Goal: Task Accomplishment & Management: Use online tool/utility

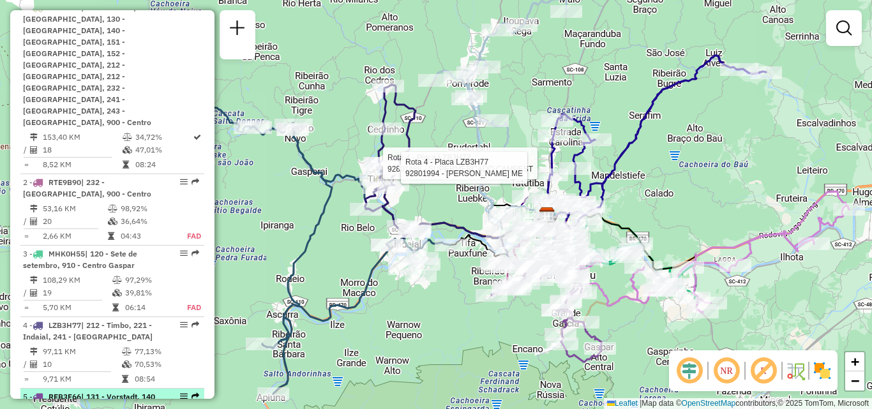
scroll to position [368, 0]
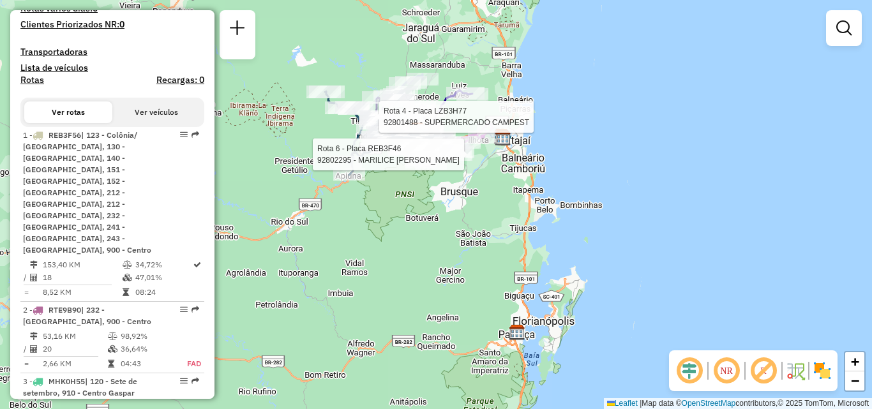
select select "**********"
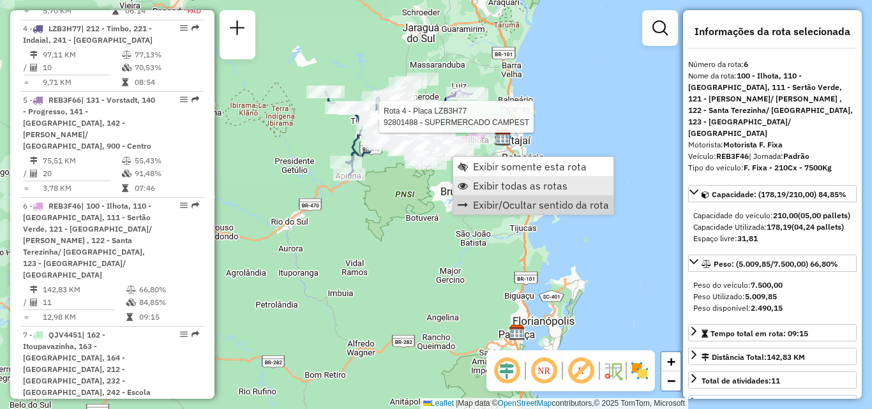
scroll to position [934, 0]
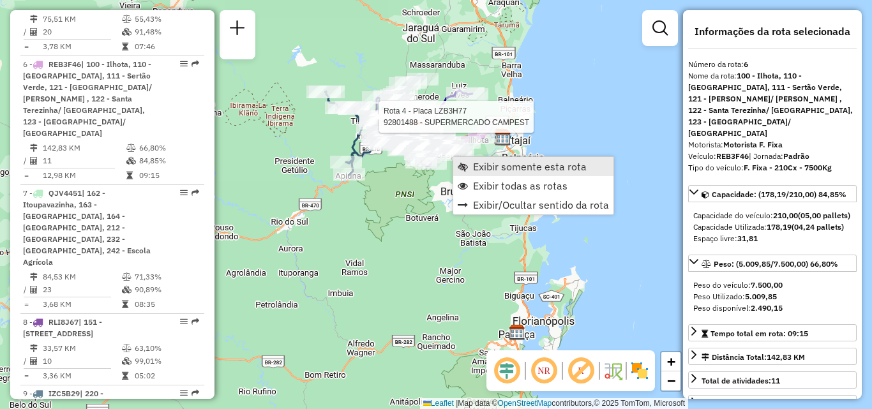
click at [502, 169] on span "Exibir somente esta rota" at bounding box center [530, 167] width 114 height 10
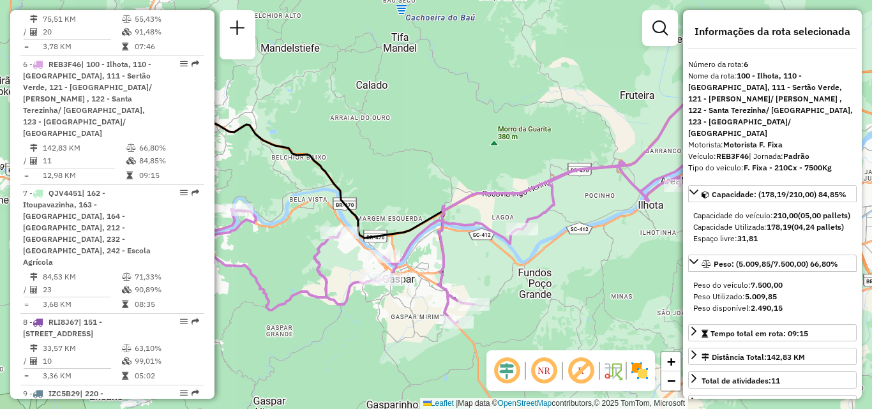
drag, startPoint x: 433, startPoint y: 204, endPoint x: 519, endPoint y: 179, distance: 89.7
click at [519, 179] on div "Janela de atendimento Grade de atendimento Capacidade Transportadoras Veículos …" at bounding box center [436, 204] width 872 height 409
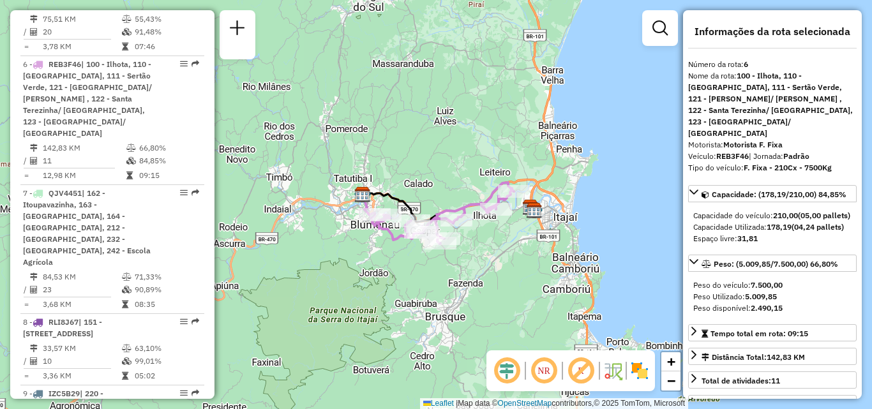
drag, startPoint x: 476, startPoint y: 208, endPoint x: 349, endPoint y: 247, distance: 133.1
click at [349, 247] on div "Janela de atendimento Grade de atendimento Capacidade Transportadoras Veículos …" at bounding box center [436, 204] width 872 height 409
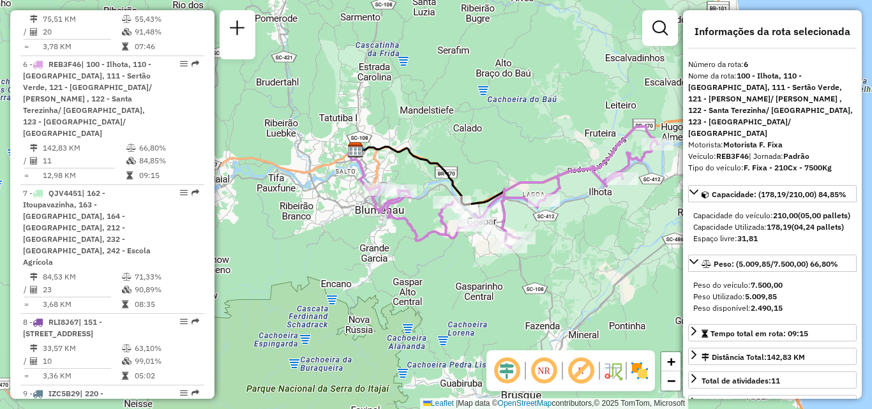
drag, startPoint x: 368, startPoint y: 232, endPoint x: 313, endPoint y: 214, distance: 58.6
click at [315, 215] on div "Janela de atendimento Grade de atendimento Capacidade Transportadoras Veículos …" at bounding box center [436, 204] width 872 height 409
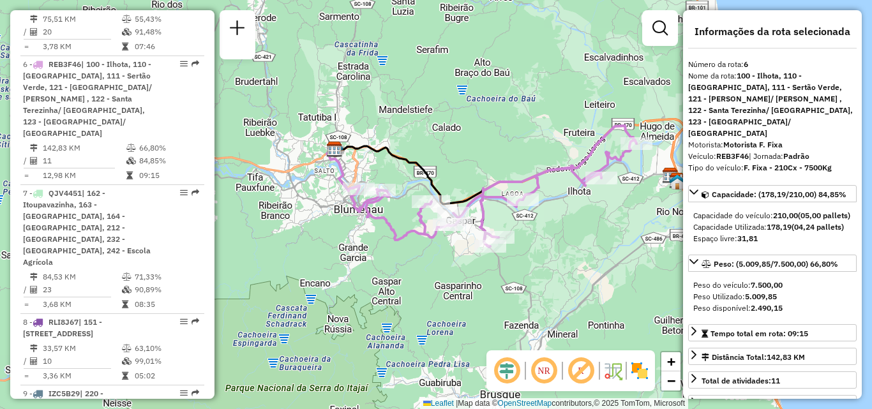
click at [411, 130] on div "Janela de atendimento Grade de atendimento Capacidade Transportadoras Veículos …" at bounding box center [436, 204] width 872 height 409
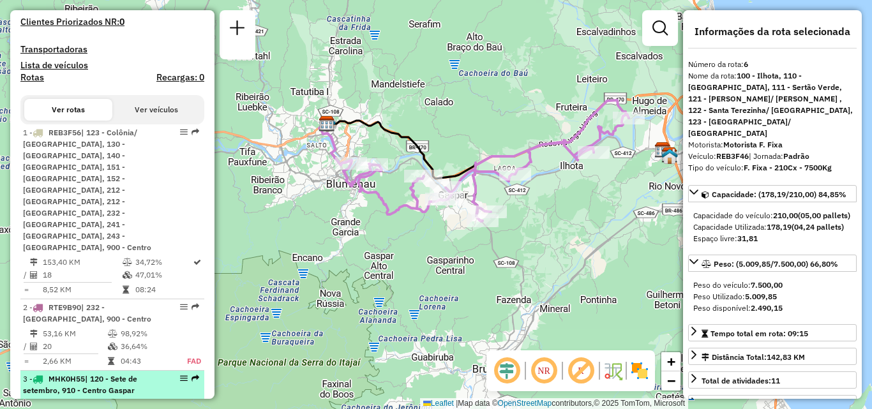
scroll to position [359, 0]
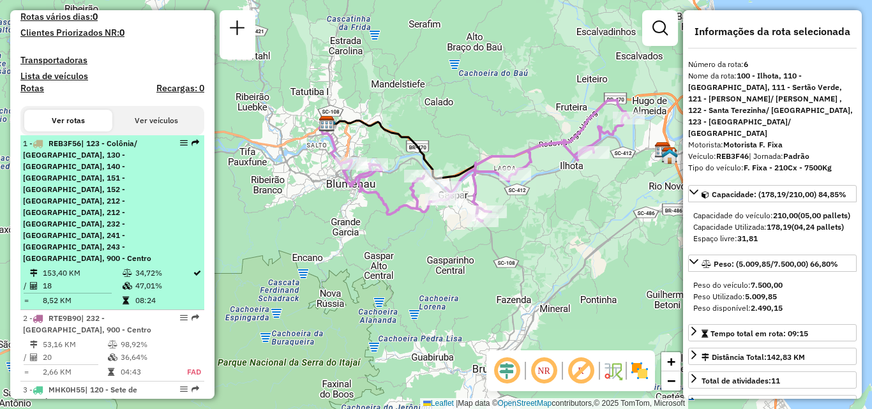
click at [70, 199] on span "| 123 - Colônia/ [GEOGRAPHIC_DATA], 130 - [GEOGRAPHIC_DATA], 140 - [GEOGRAPHIC_…" at bounding box center [87, 201] width 128 height 125
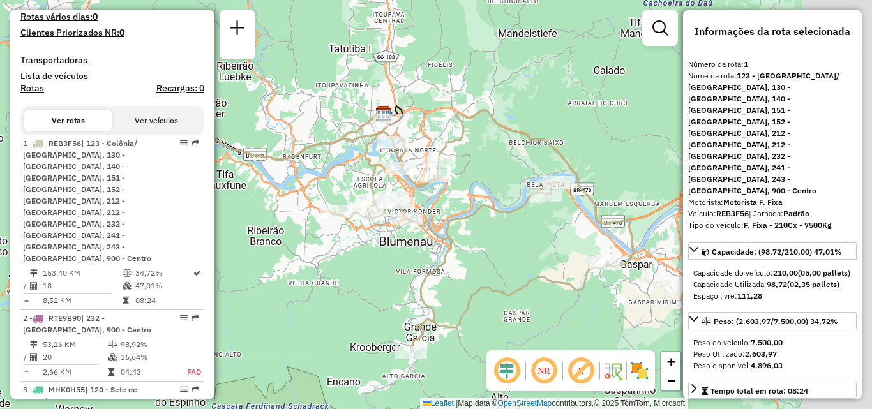
drag, startPoint x: 421, startPoint y: 193, endPoint x: 301, endPoint y: 173, distance: 121.7
click at [303, 173] on div "Janela de atendimento Grade de atendimento Capacidade Transportadoras Veículos …" at bounding box center [436, 204] width 872 height 409
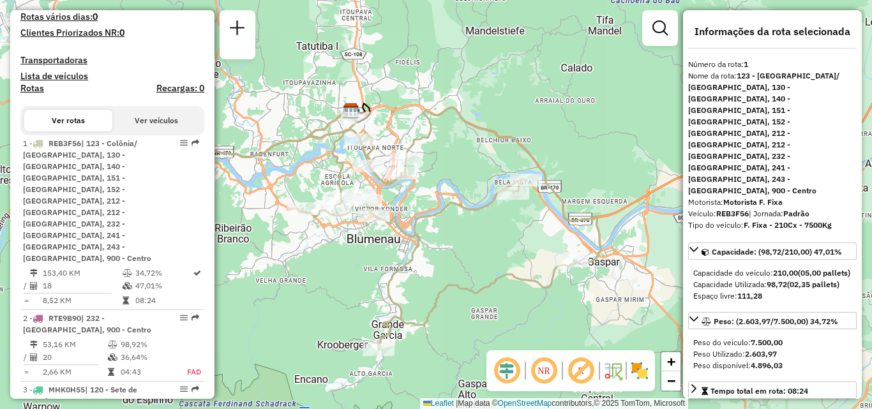
drag, startPoint x: 414, startPoint y: 240, endPoint x: 360, endPoint y: 203, distance: 65.2
click at [374, 213] on icon at bounding box center [304, 185] width 594 height 330
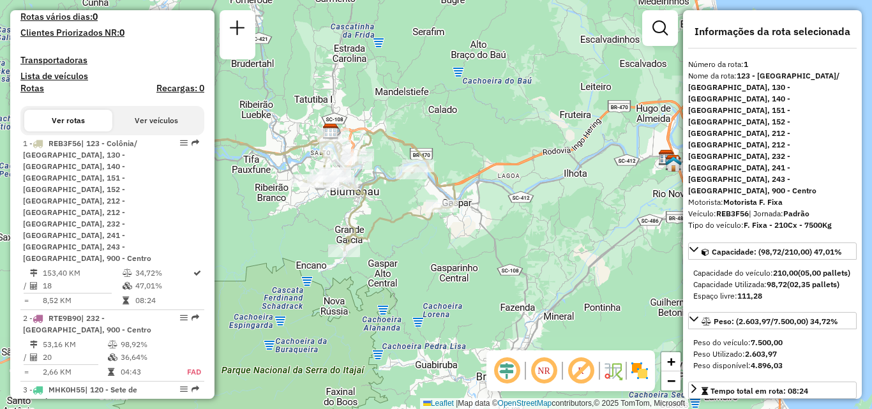
drag, startPoint x: 366, startPoint y: 205, endPoint x: 384, endPoint y: 204, distance: 17.3
click at [384, 204] on div "Janela de atendimento Grade de atendimento Capacidade Transportadoras Veículos …" at bounding box center [436, 204] width 872 height 409
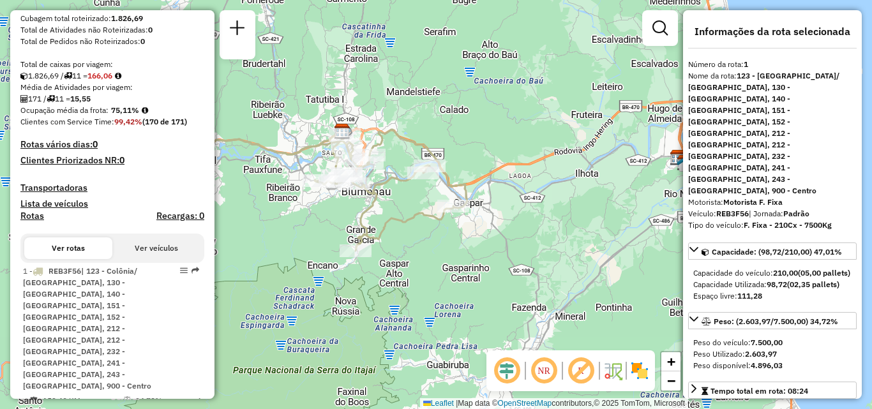
scroll to position [104, 0]
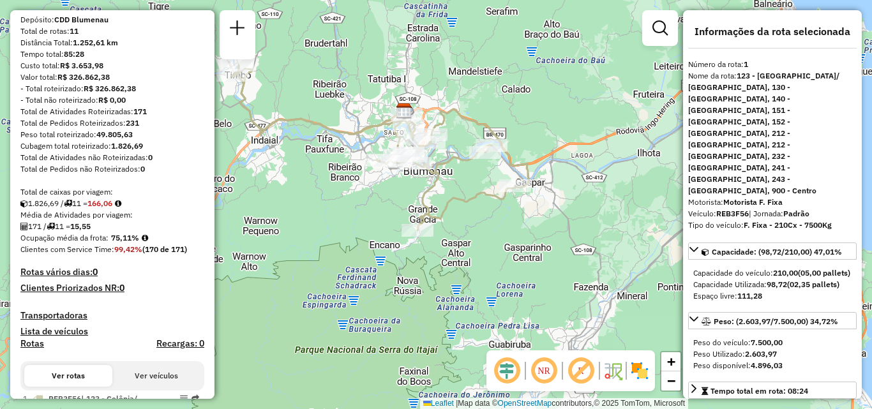
drag, startPoint x: 334, startPoint y: 125, endPoint x: 449, endPoint y: 114, distance: 115.4
click at [449, 114] on icon at bounding box center [380, 147] width 297 height 165
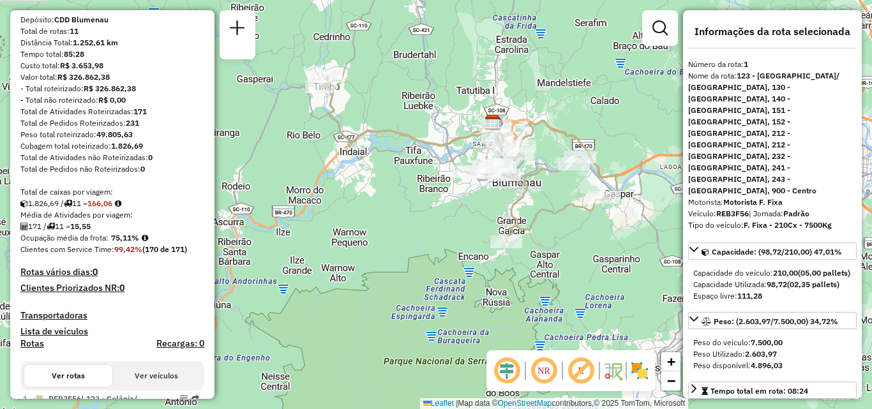
drag, startPoint x: 437, startPoint y: 138, endPoint x: 407, endPoint y: 165, distance: 40.2
click at [406, 163] on div "Janela de atendimento Grade de atendimento Capacidade Transportadoras Veículos …" at bounding box center [436, 204] width 872 height 409
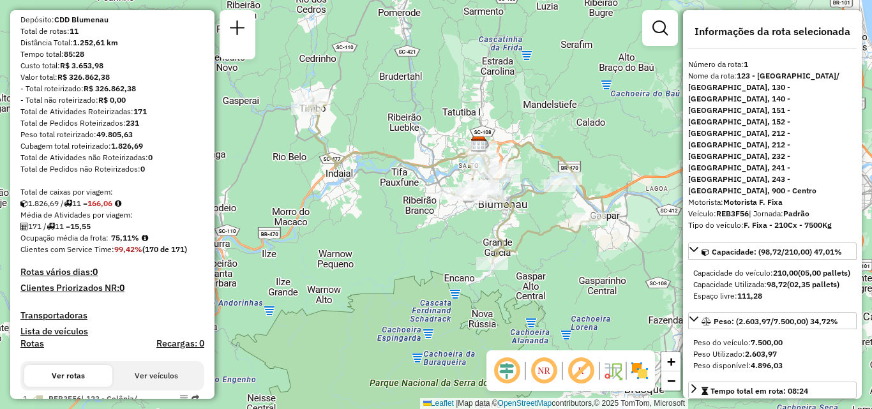
drag, startPoint x: 395, startPoint y: 156, endPoint x: 381, endPoint y: 177, distance: 25.5
click at [381, 177] on div "Janela de atendimento Grade de atendimento Capacidade Transportadoras Veículos …" at bounding box center [436, 204] width 872 height 409
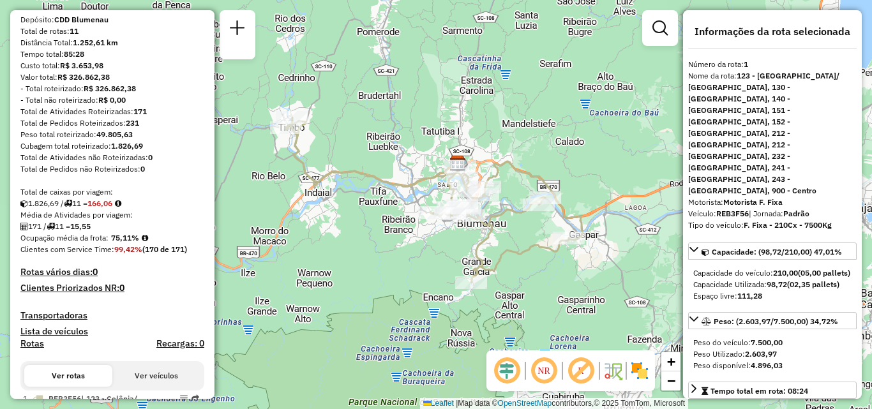
drag, startPoint x: 350, startPoint y: 203, endPoint x: 332, endPoint y: 218, distance: 23.1
click at [332, 218] on div "Janela de atendimento Grade de atendimento Capacidade Transportadoras Veículos …" at bounding box center [436, 204] width 872 height 409
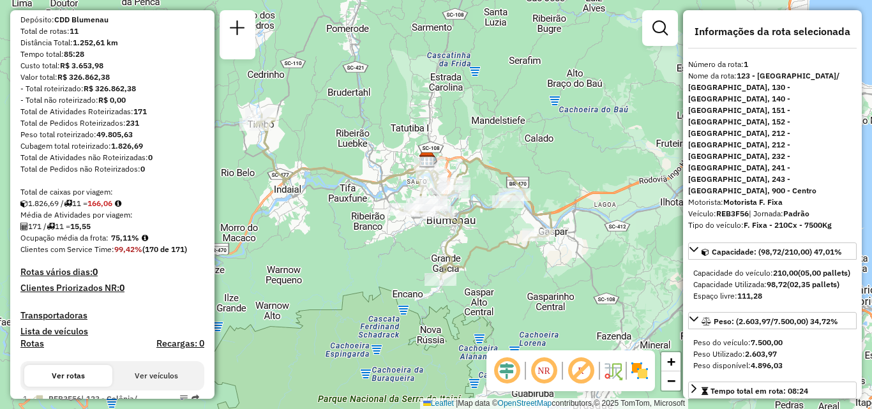
drag, startPoint x: 336, startPoint y: 218, endPoint x: 305, endPoint y: 215, distance: 31.5
click at [305, 215] on div "Janela de atendimento Grade de atendimento Capacidade Transportadoras Veículos …" at bounding box center [436, 204] width 872 height 409
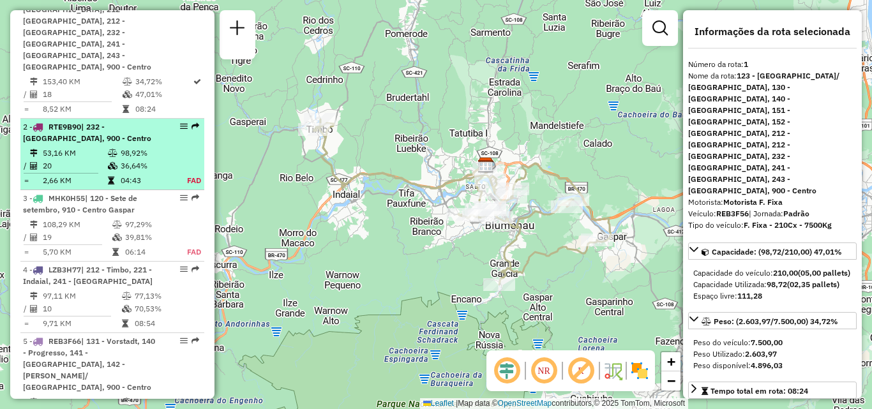
scroll to position [359, 0]
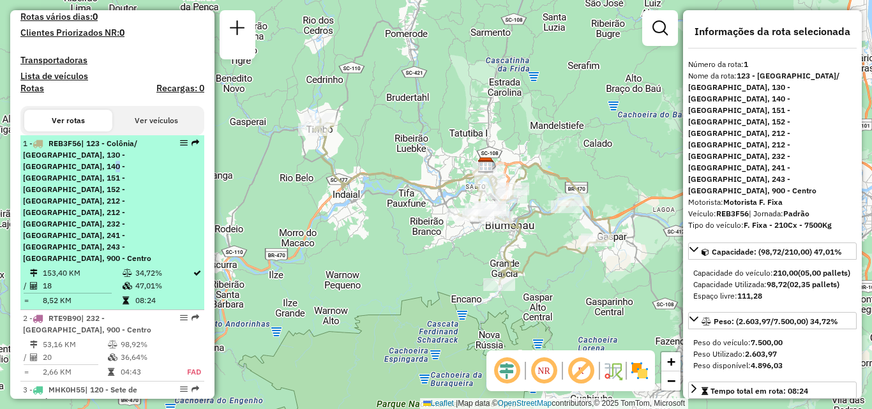
click at [65, 181] on span "| 123 - Colônia/ [GEOGRAPHIC_DATA], 130 - [GEOGRAPHIC_DATA], 140 - [GEOGRAPHIC_…" at bounding box center [87, 201] width 128 height 125
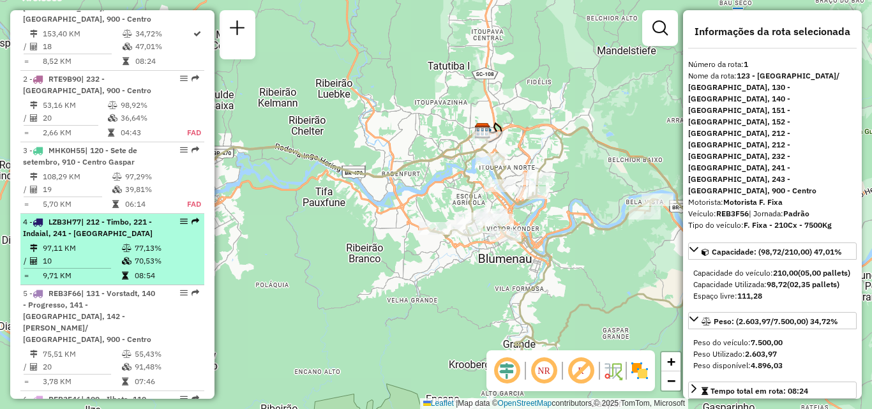
scroll to position [615, 0]
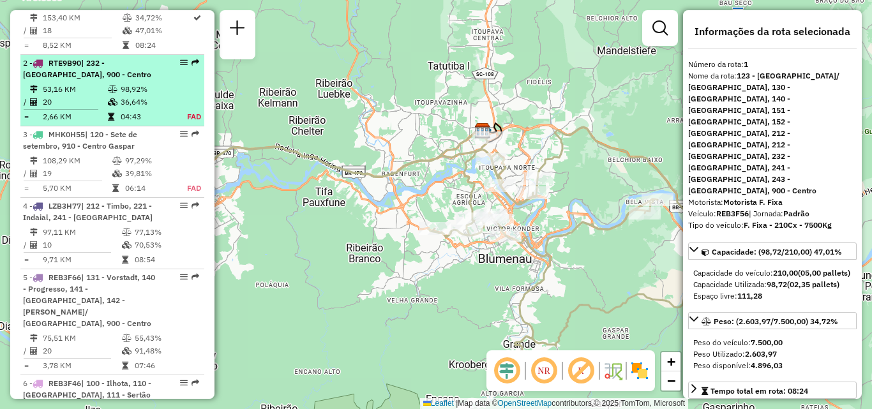
click at [80, 96] on td "20" at bounding box center [74, 102] width 65 height 13
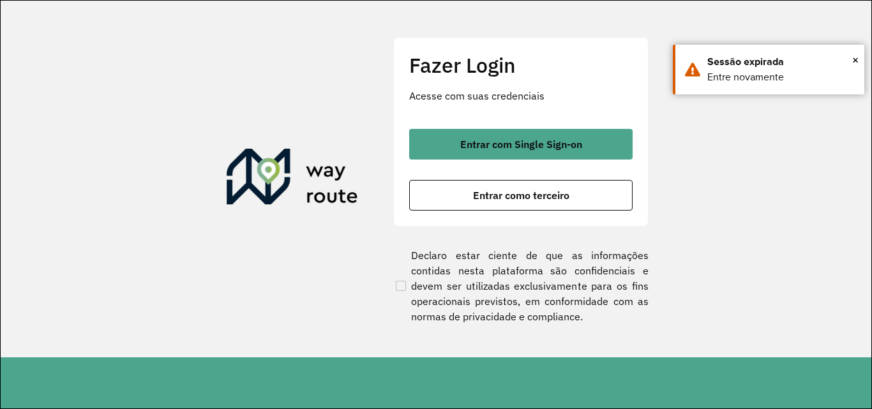
click at [501, 127] on div "Fazer Login Acesse com suas credenciais Entrar com Single Sign-on Entrar como t…" at bounding box center [520, 131] width 255 height 189
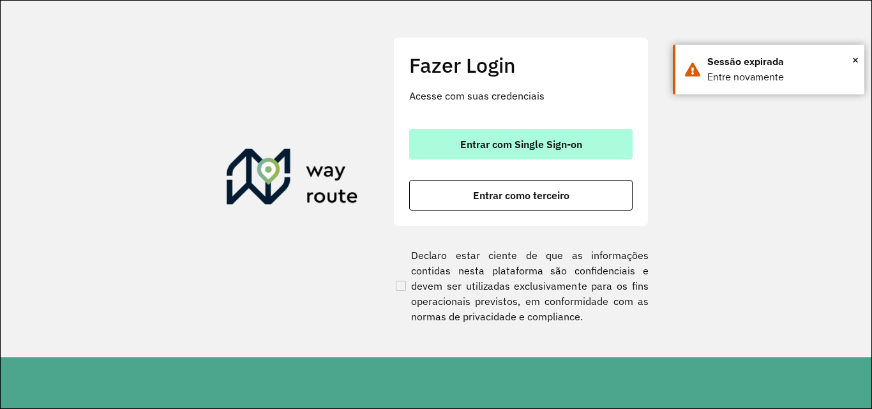
click at [494, 144] on span "Entrar com Single Sign-on" at bounding box center [521, 144] width 122 height 10
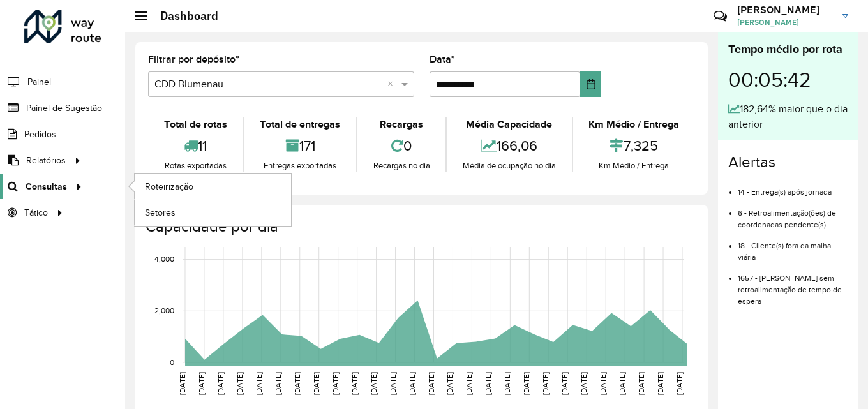
click at [45, 181] on span "Consultas" at bounding box center [47, 186] width 42 height 13
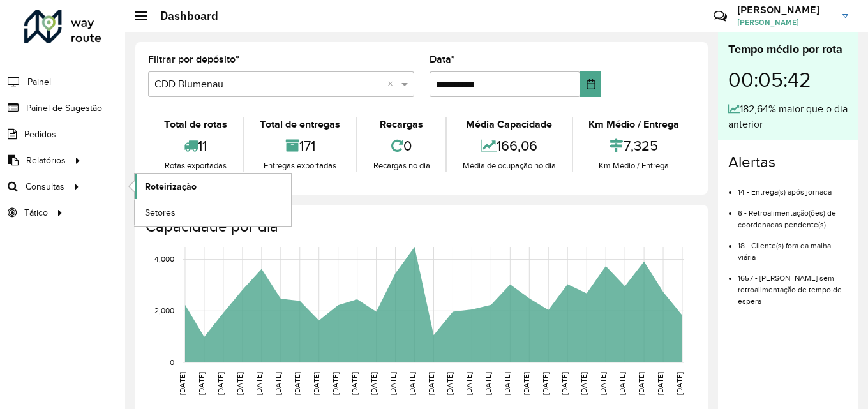
click at [192, 180] on span "Roteirização" at bounding box center [171, 186] width 52 height 13
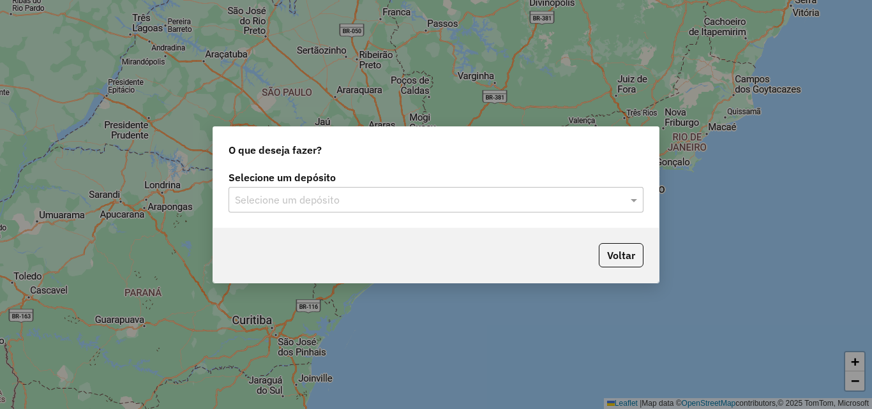
click at [369, 206] on input "text" at bounding box center [423, 200] width 377 height 15
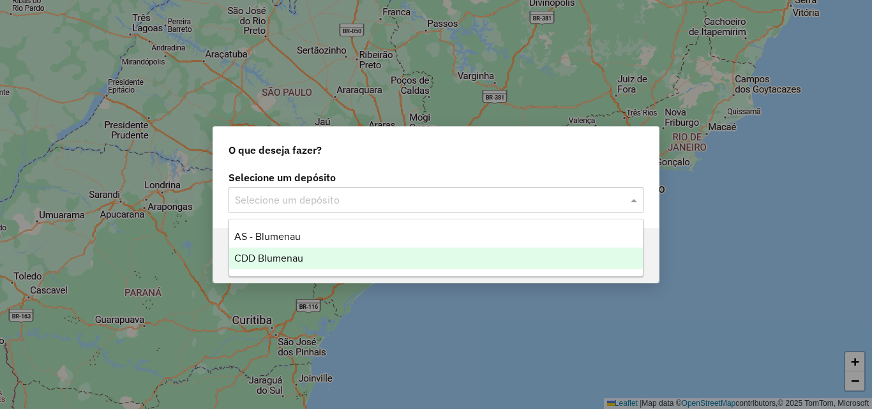
click at [303, 253] on span "CDD Blumenau" at bounding box center [268, 258] width 69 height 11
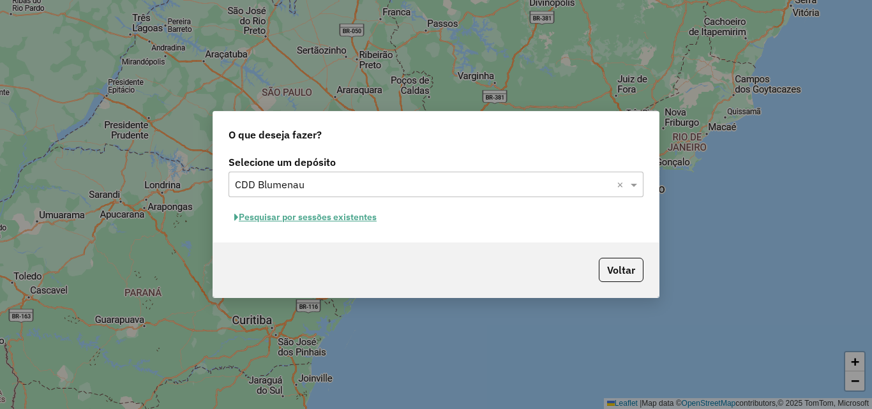
click at [335, 216] on button "Pesquisar por sessões existentes" at bounding box center [306, 218] width 154 height 20
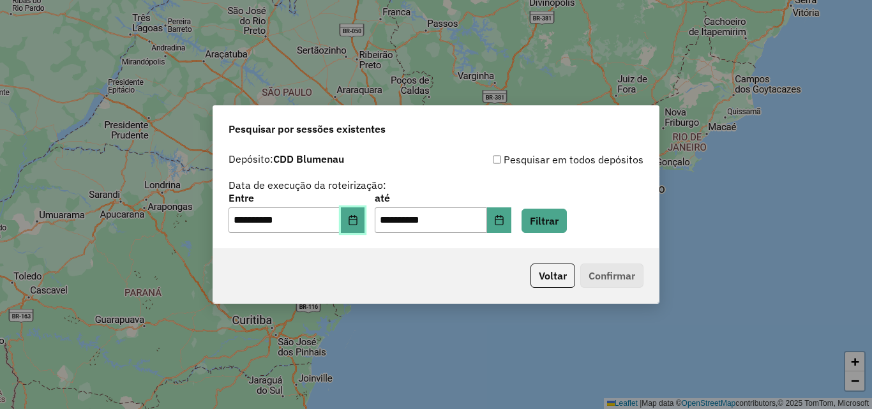
click at [358, 223] on icon "Choose Date" at bounding box center [353, 220] width 10 height 10
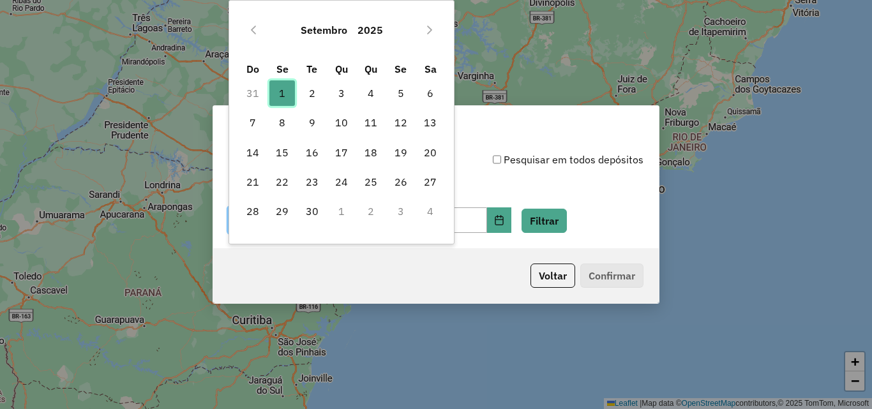
click at [287, 89] on span "1" at bounding box center [282, 93] width 26 height 26
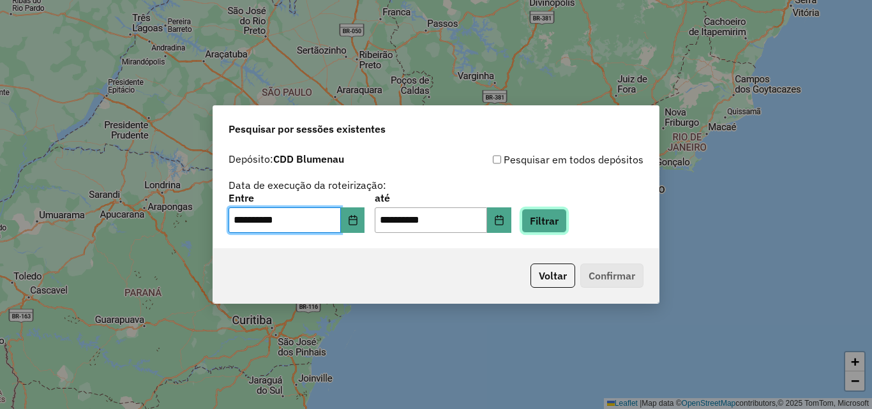
click at [566, 222] on button "Filtrar" at bounding box center [544, 221] width 45 height 24
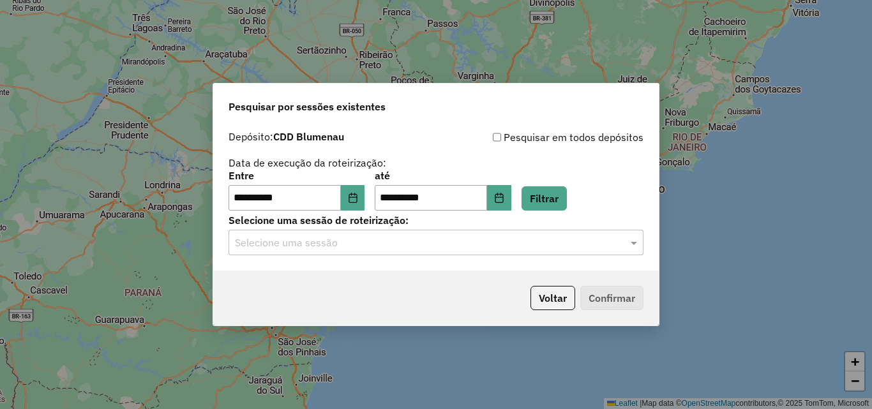
click at [345, 239] on input "text" at bounding box center [423, 243] width 377 height 15
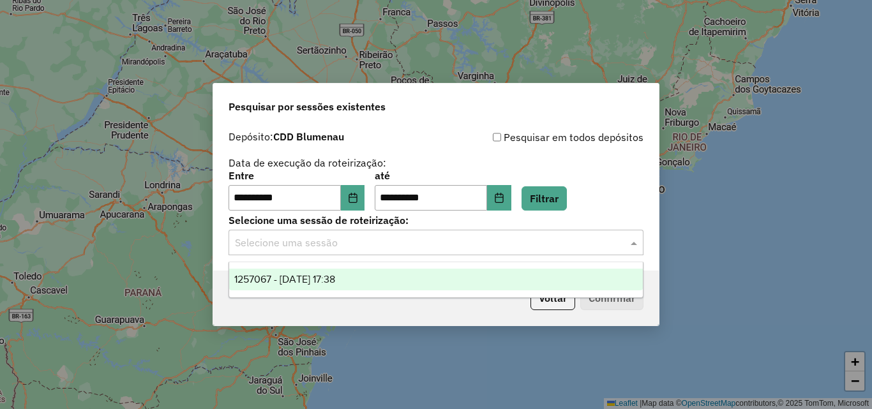
click at [334, 280] on span "1257067 - 01/09/2025 17:38" at bounding box center [284, 279] width 101 height 11
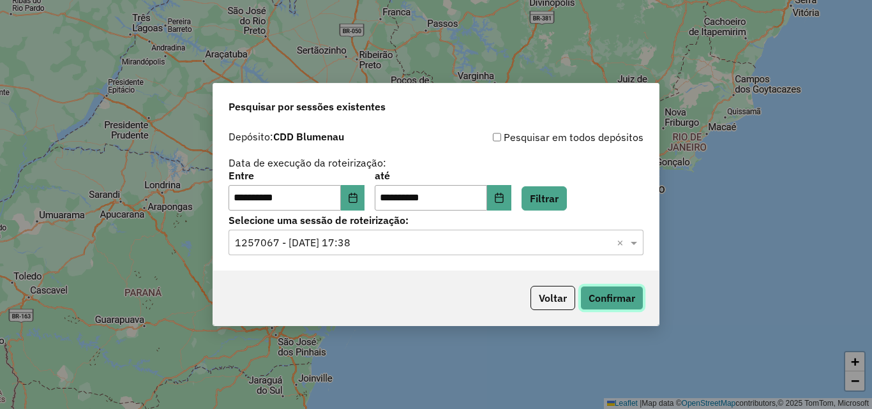
click at [596, 296] on button "Confirmar" at bounding box center [611, 298] width 63 height 24
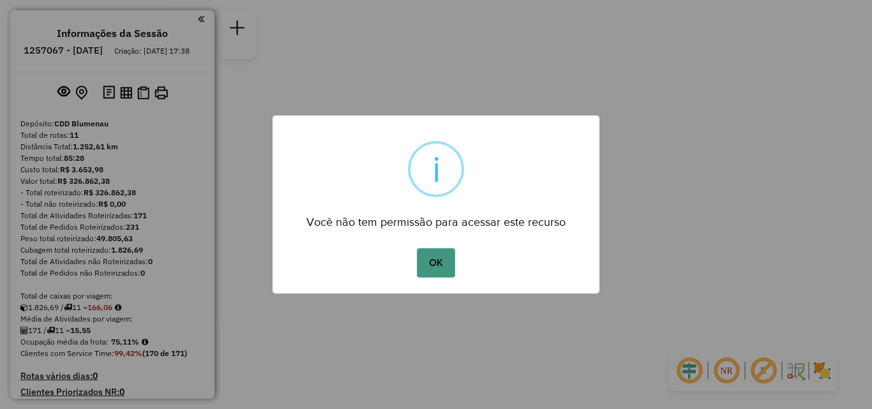
click at [435, 264] on button "OK" at bounding box center [436, 262] width 38 height 29
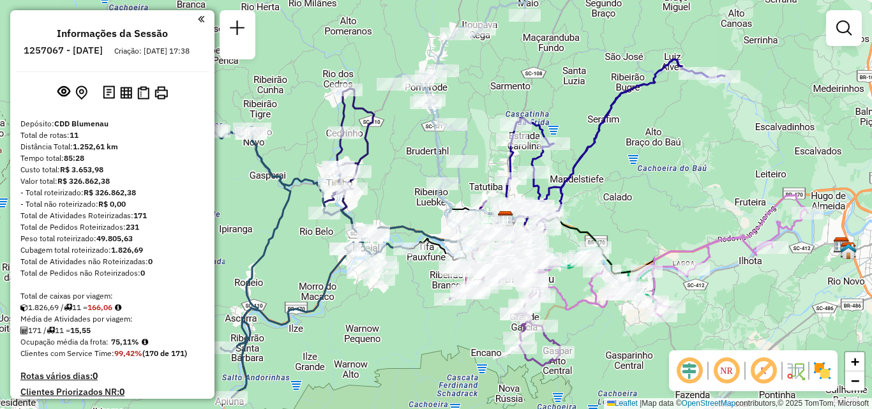
drag, startPoint x: 395, startPoint y: 183, endPoint x: 441, endPoint y: 183, distance: 46.0
click at [441, 183] on div "Janela de atendimento Grade de atendimento Capacidade Transportadoras Veículos …" at bounding box center [436, 204] width 872 height 409
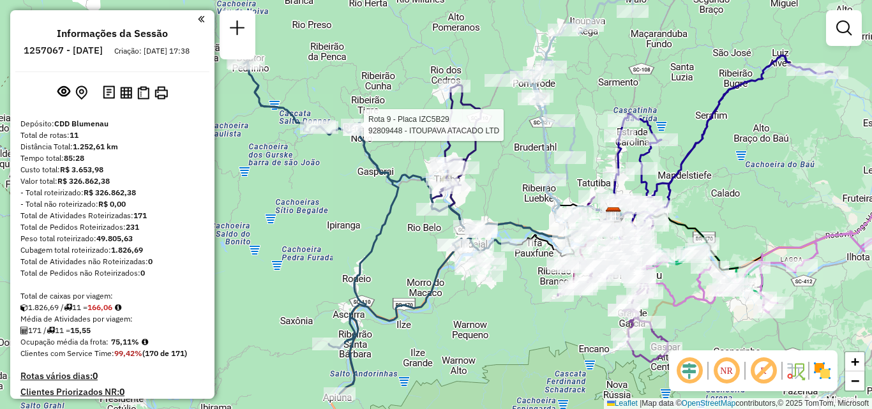
select select "**********"
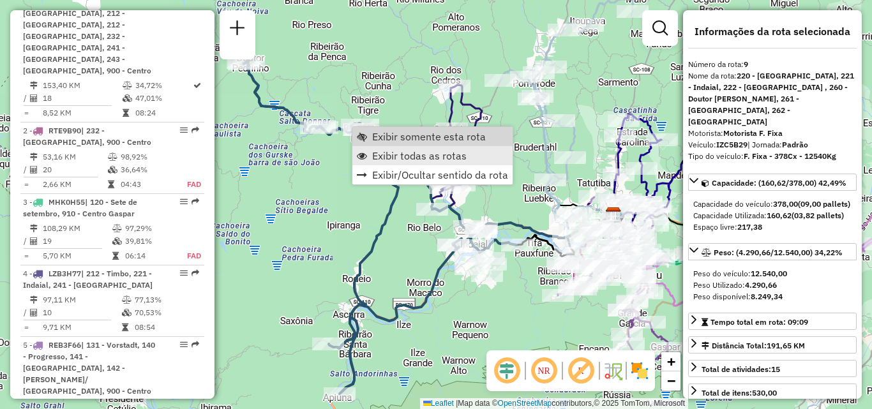
scroll to position [1134, 0]
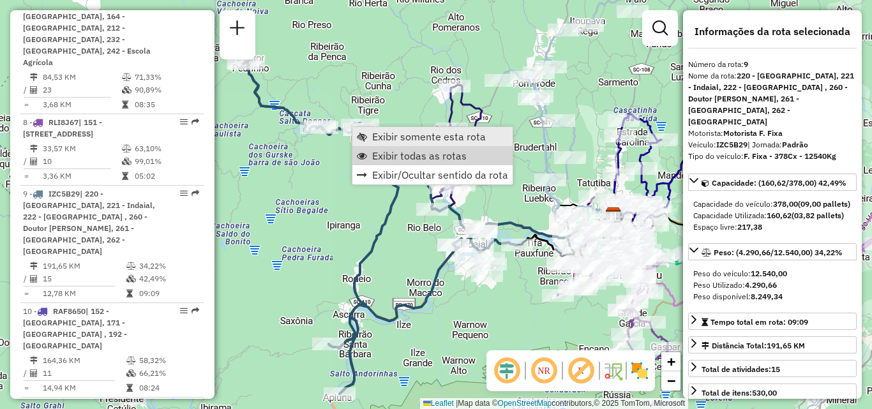
click at [398, 138] on span "Exibir somente esta rota" at bounding box center [429, 137] width 114 height 10
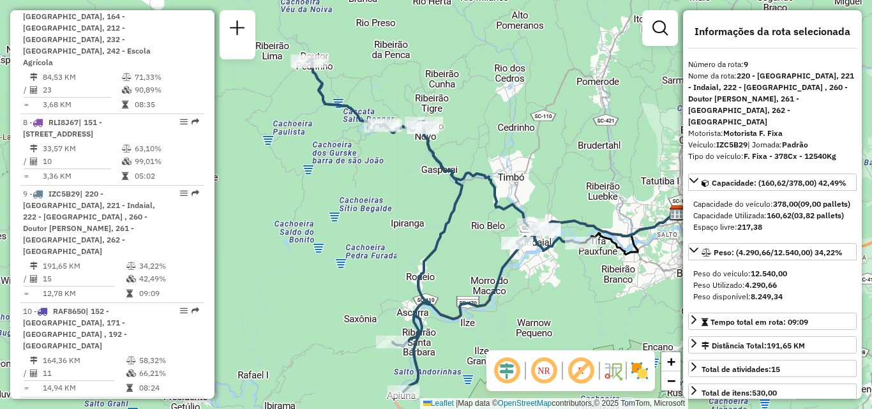
drag, startPoint x: 427, startPoint y: 222, endPoint x: 485, endPoint y: 237, distance: 60.1
click at [485, 239] on div "Janela de atendimento Grade de atendimento Capacidade Transportadoras Veículos …" at bounding box center [436, 204] width 872 height 409
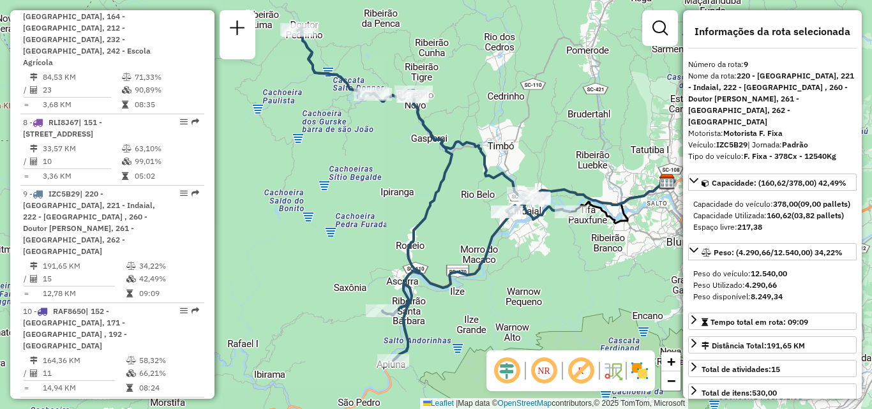
drag, startPoint x: 370, startPoint y: 235, endPoint x: 361, endPoint y: 206, distance: 30.1
click at [361, 206] on div "Janela de atendimento Grade de atendimento Capacidade Transportadoras Veículos …" at bounding box center [436, 204] width 872 height 409
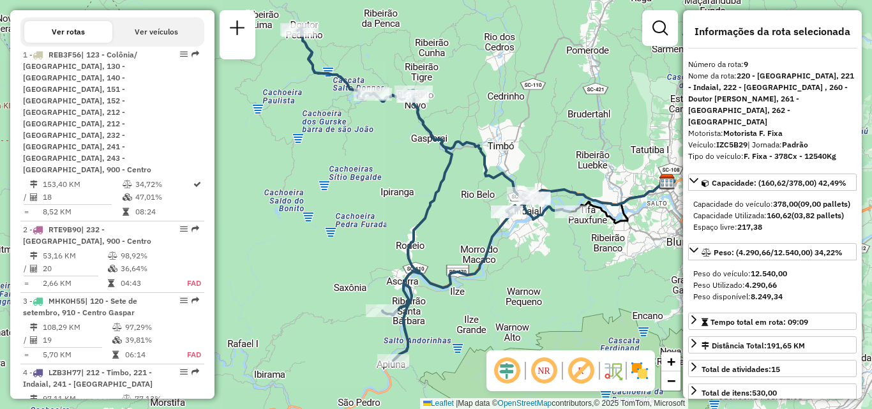
scroll to position [432, 0]
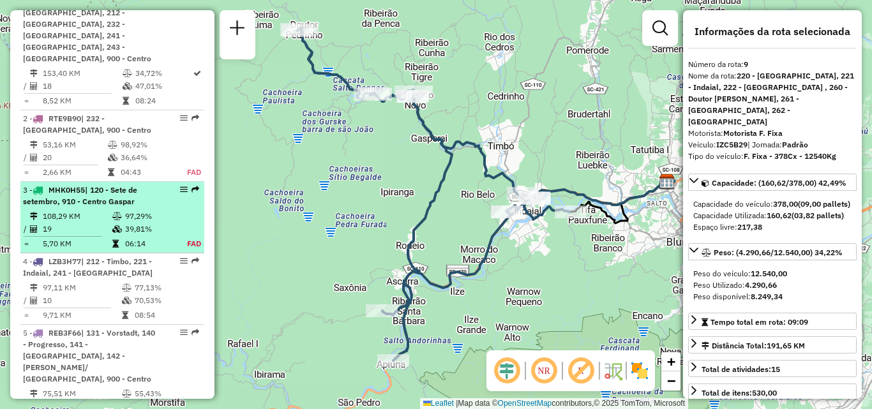
click at [61, 210] on td "108,29 KM" at bounding box center [77, 216] width 70 height 13
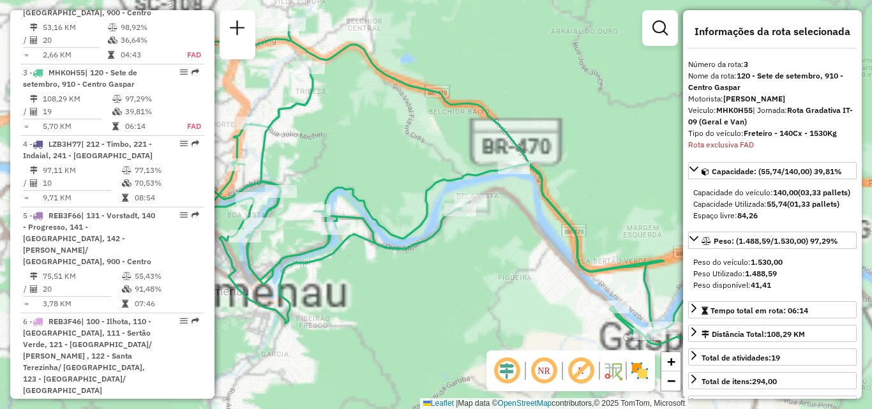
scroll to position [697, 0]
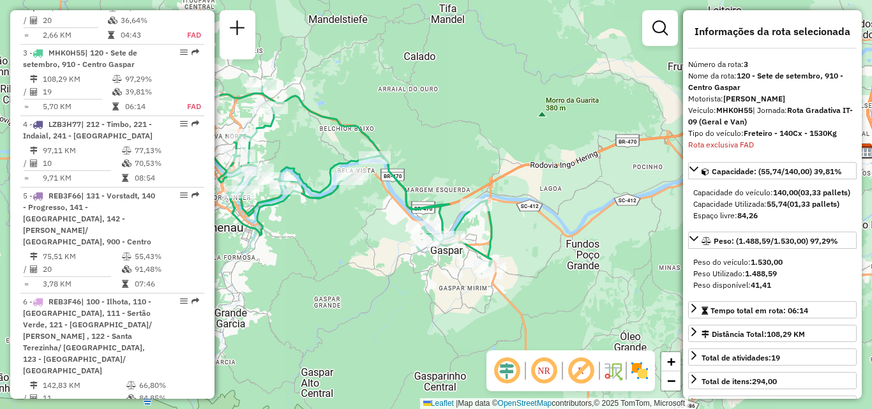
drag, startPoint x: 423, startPoint y: 241, endPoint x: 314, endPoint y: 204, distance: 114.7
click at [314, 204] on icon at bounding box center [348, 176] width 288 height 180
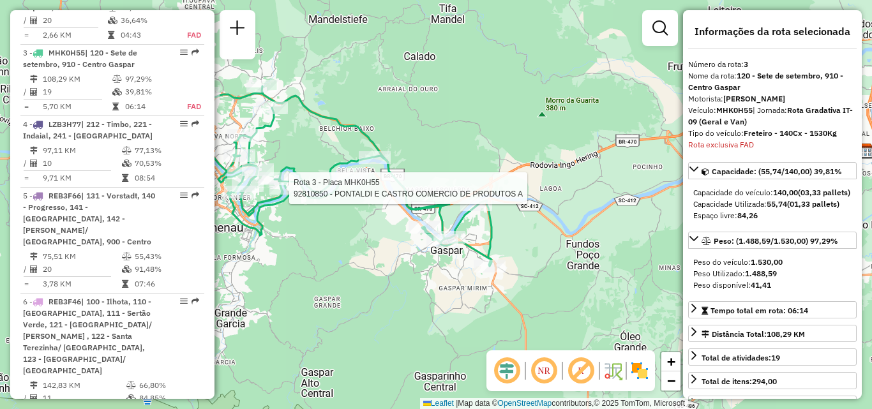
click at [398, 217] on div "Rota 3 - Placa MHK0H55 92810850 - PONTALDI E CASTRO COMERCIO DE PRODUTOS A Jane…" at bounding box center [436, 204] width 872 height 409
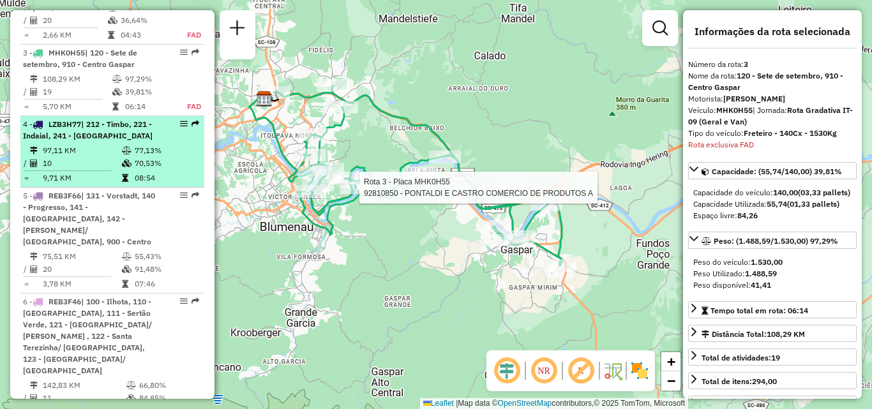
click at [72, 119] on div "4 - LZB3H77 | 212 - Timbo, 221 - Indaial, 241 - Agua verde" at bounding box center [90, 130] width 135 height 23
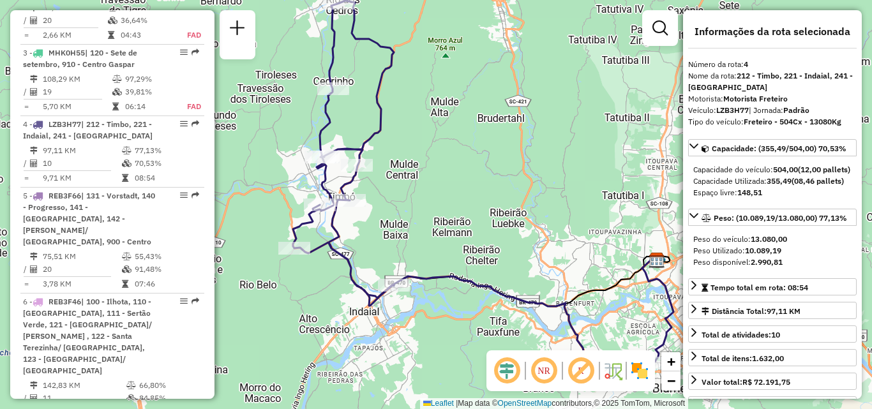
drag, startPoint x: 451, startPoint y: 198, endPoint x: 497, endPoint y: 178, distance: 50.1
click at [497, 178] on div "Janela de atendimento Grade de atendimento Capacidade Transportadoras Veículos …" at bounding box center [436, 204] width 872 height 409
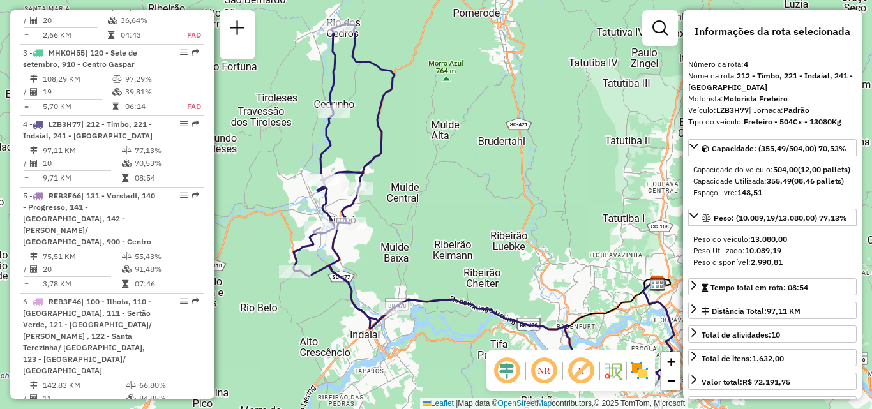
drag, startPoint x: 480, startPoint y: 195, endPoint x: 481, endPoint y: 225, distance: 29.4
click at [481, 225] on div "Janela de atendimento Grade de atendimento Capacidade Transportadoras Veículos …" at bounding box center [436, 204] width 872 height 409
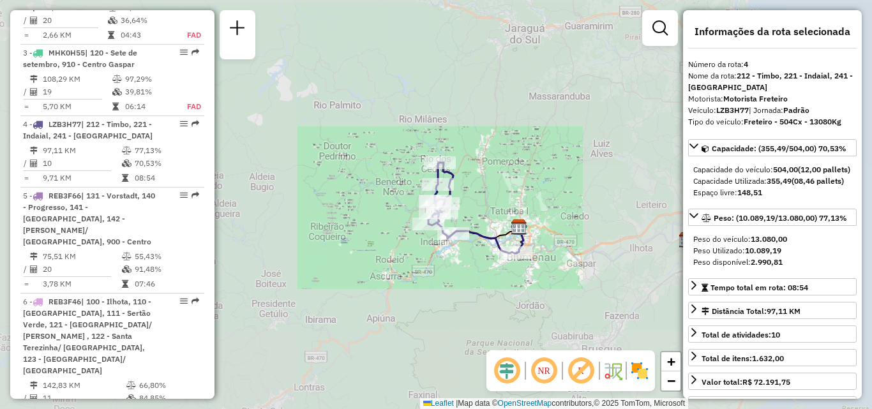
drag, startPoint x: 471, startPoint y: 197, endPoint x: 469, endPoint y: 179, distance: 17.3
click at [469, 181] on div "Janela de atendimento Grade de atendimento Capacidade Transportadoras Veículos …" at bounding box center [436, 204] width 872 height 409
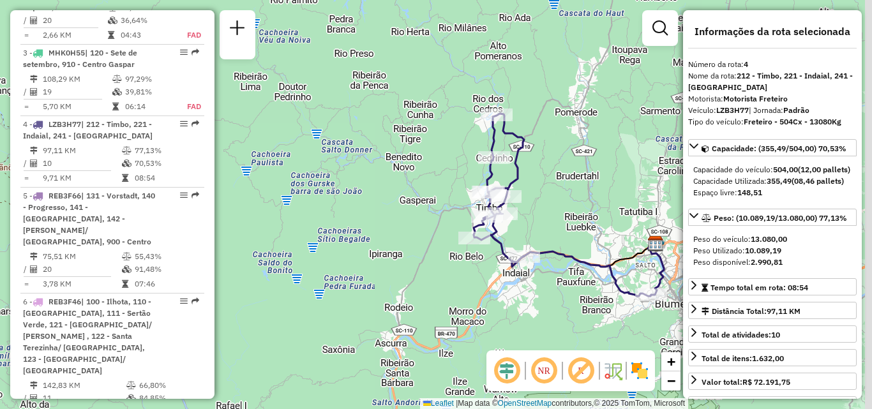
drag, startPoint x: 374, startPoint y: 177, endPoint x: 305, endPoint y: 165, distance: 69.5
click at [305, 165] on div "Janela de atendimento Grade de atendimento Capacidade Transportadoras Veículos …" at bounding box center [436, 204] width 872 height 409
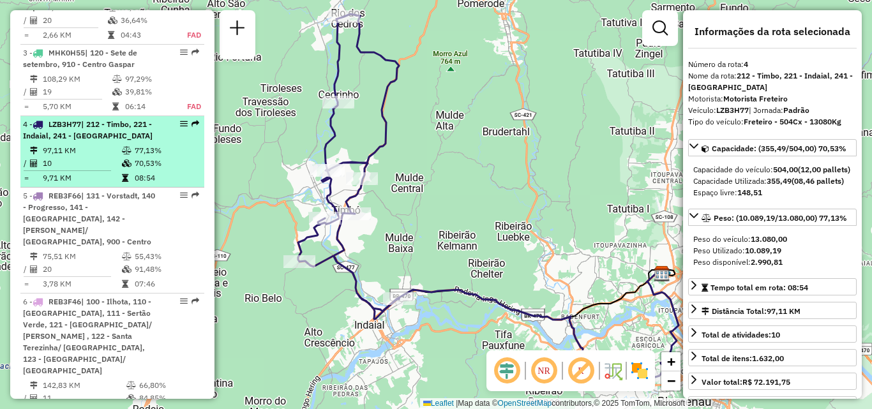
drag, startPoint x: 326, startPoint y: 170, endPoint x: 110, endPoint y: 140, distance: 217.8
click at [110, 140] on hb-router-mapa "Informações da Sessão 1257067 - 01/09/2025 Criação: 30/08/2025 17:38 Depósito: …" at bounding box center [436, 204] width 872 height 409
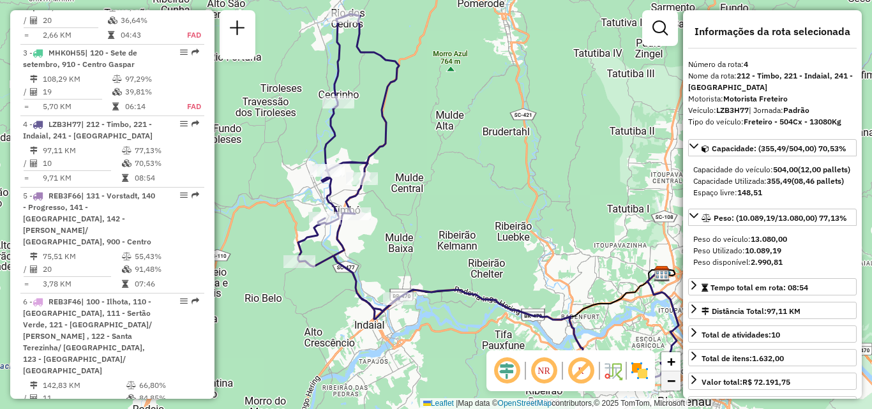
click at [673, 381] on span "−" at bounding box center [671, 381] width 8 height 16
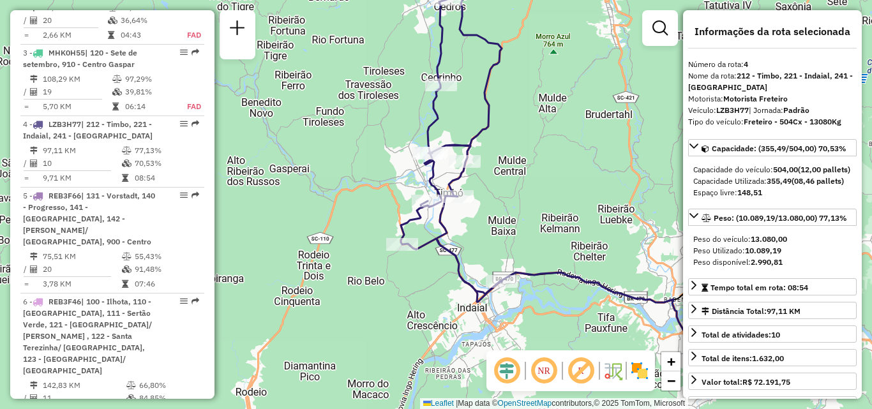
drag, startPoint x: 391, startPoint y: 211, endPoint x: 345, endPoint y: 192, distance: 49.2
click at [351, 194] on div "Janela de atendimento Grade de atendimento Capacidade Transportadoras Veículos …" at bounding box center [436, 204] width 872 height 409
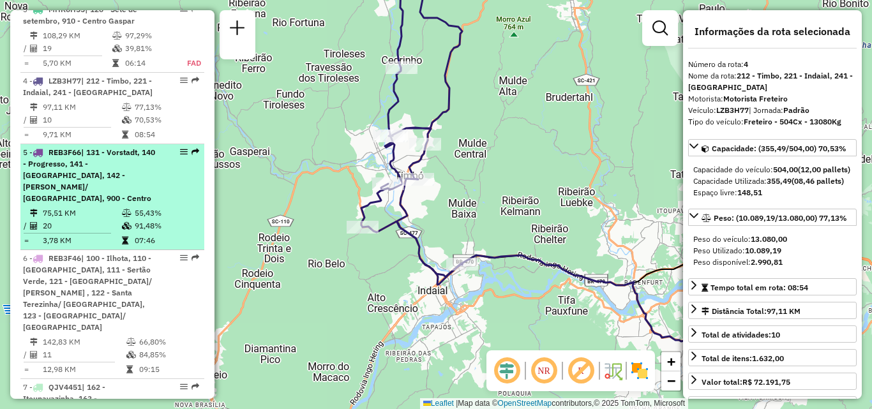
scroll to position [760, 0]
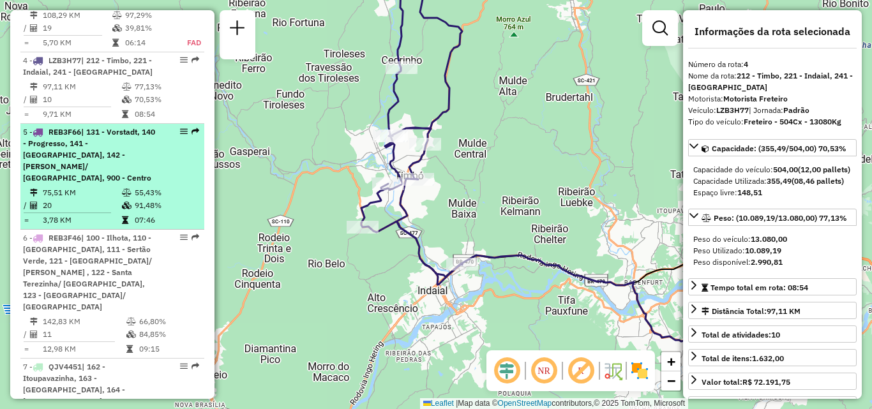
click at [64, 126] on div "5 - REB3F66 | 131 - Vorstadt, 140 - Progresso, 141 - Grande Garcia, 142 - Garci…" at bounding box center [90, 154] width 135 height 57
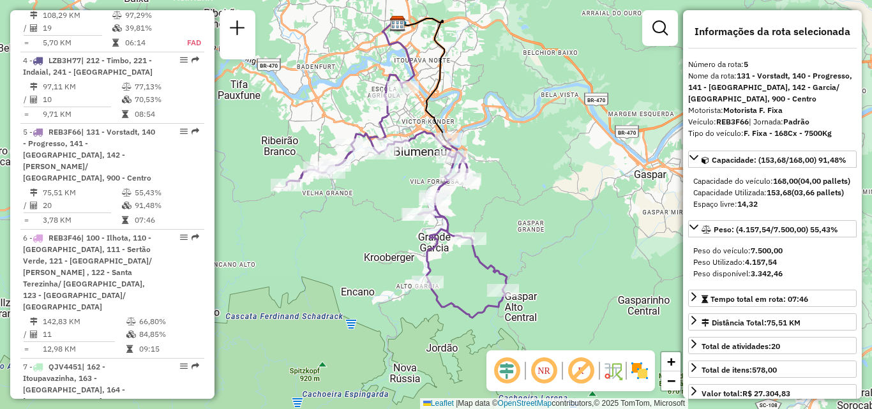
drag, startPoint x: 358, startPoint y: 169, endPoint x: 318, endPoint y: 131, distance: 54.6
click at [319, 132] on div "Janela de atendimento Grade de atendimento Capacidade Transportadoras Veículos …" at bounding box center [436, 204] width 872 height 409
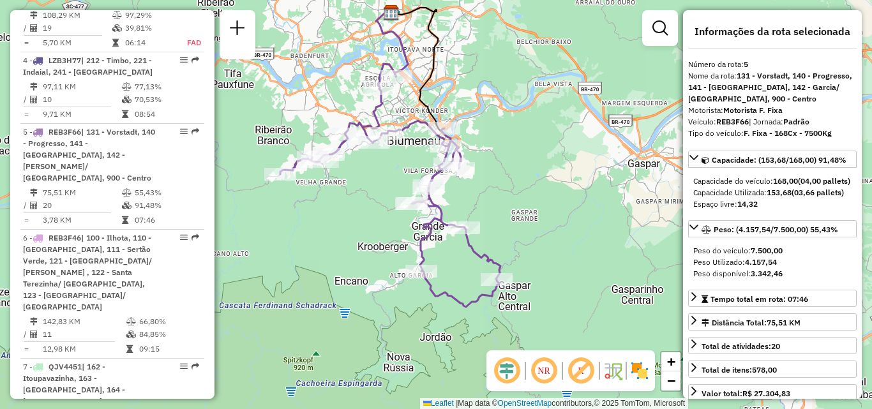
drag, startPoint x: 340, startPoint y: 211, endPoint x: 334, endPoint y: 199, distance: 12.8
click at [334, 199] on div "Janela de atendimento Grade de atendimento Capacidade Transportadoras Veículos …" at bounding box center [436, 204] width 872 height 409
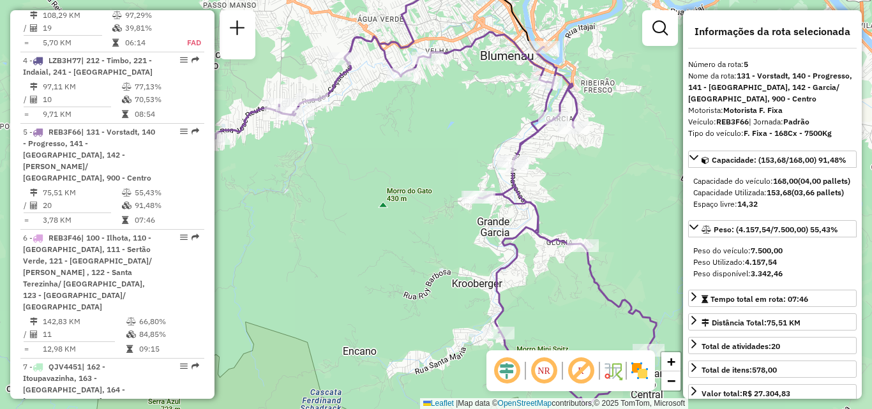
drag, startPoint x: 345, startPoint y: 202, endPoint x: 327, endPoint y: 206, distance: 18.9
click at [327, 206] on div "Janela de atendimento Grade de atendimento Capacidade Transportadoras Veículos …" at bounding box center [436, 204] width 872 height 409
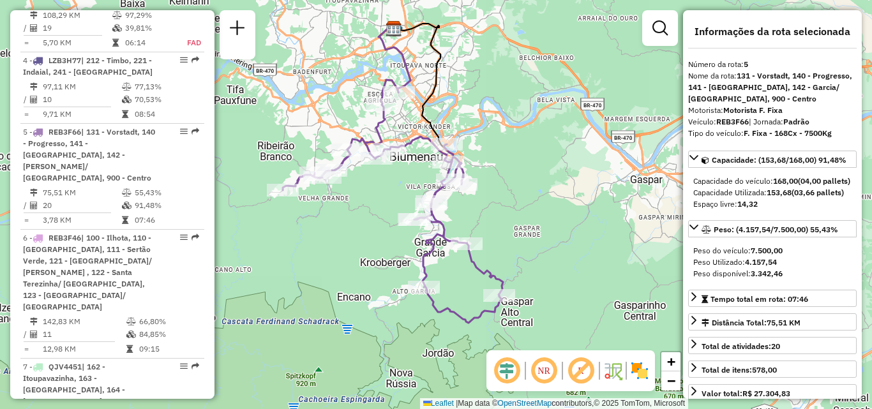
click at [357, 229] on div "Janela de atendimento Grade de atendimento Capacidade Transportadoras Veículos …" at bounding box center [436, 204] width 872 height 409
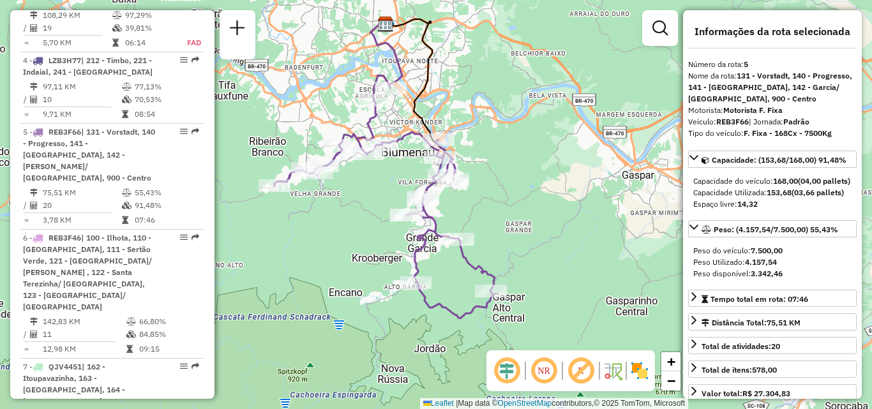
click at [353, 225] on div "Janela de atendimento Grade de atendimento Capacidade Transportadoras Veículos …" at bounding box center [436, 204] width 872 height 409
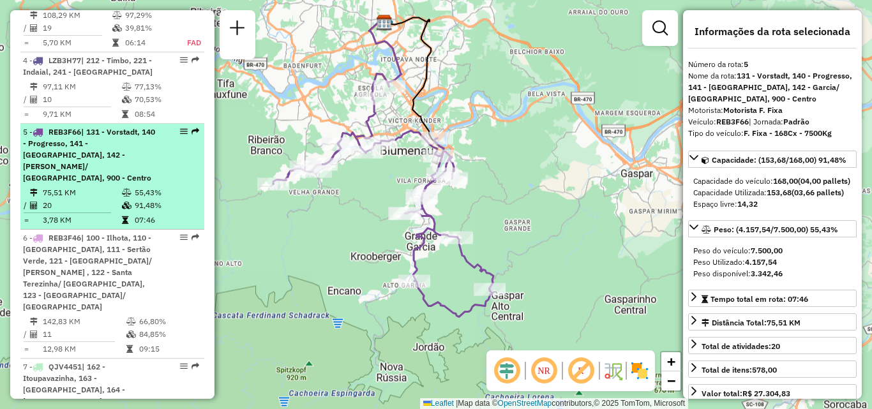
click at [75, 126] on div "5 - REB3F66 | 131 - Vorstadt, 140 - Progresso, 141 - Grande Garcia, 142 - Garci…" at bounding box center [90, 154] width 135 height 57
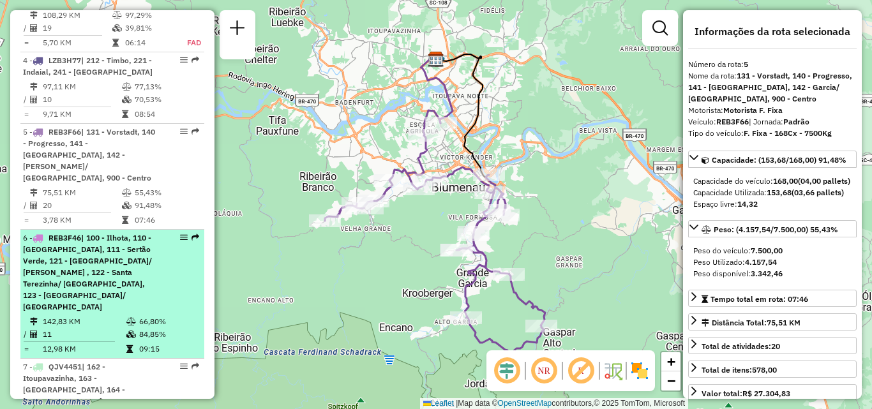
click at [70, 233] on span "| 100 - Ilhota, 110 - [GEOGRAPHIC_DATA], 111 - Sertão Verde, 121 - [GEOGRAPHIC_…" at bounding box center [87, 272] width 129 height 79
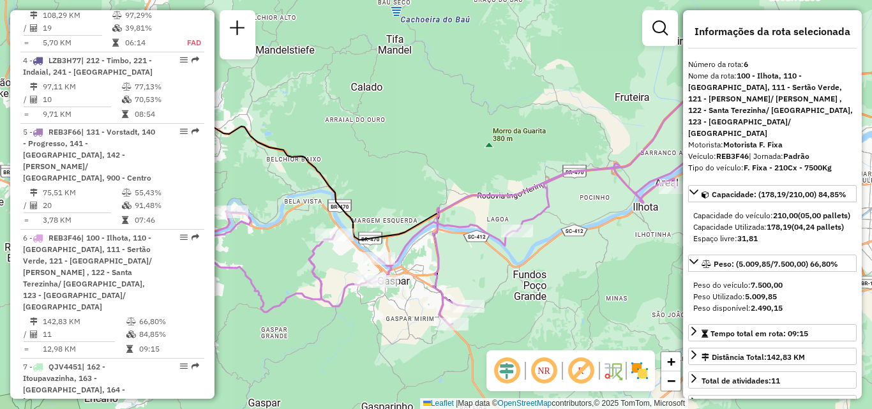
click at [381, 192] on div "Rota 6 - Placa REB3F46 92808935 - SUPERMERCADO JK LTDA Janela de atendimento Gr…" at bounding box center [436, 204] width 872 height 409
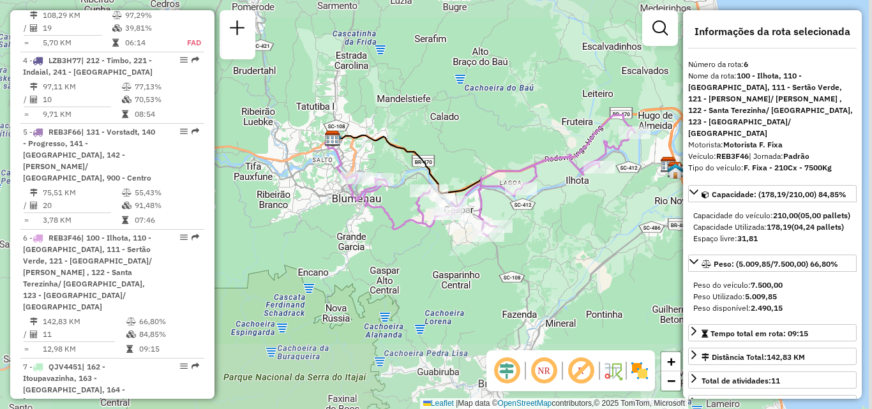
drag, startPoint x: 369, startPoint y: 208, endPoint x: 322, endPoint y: 205, distance: 46.7
click at [349, 205] on icon at bounding box center [491, 175] width 285 height 121
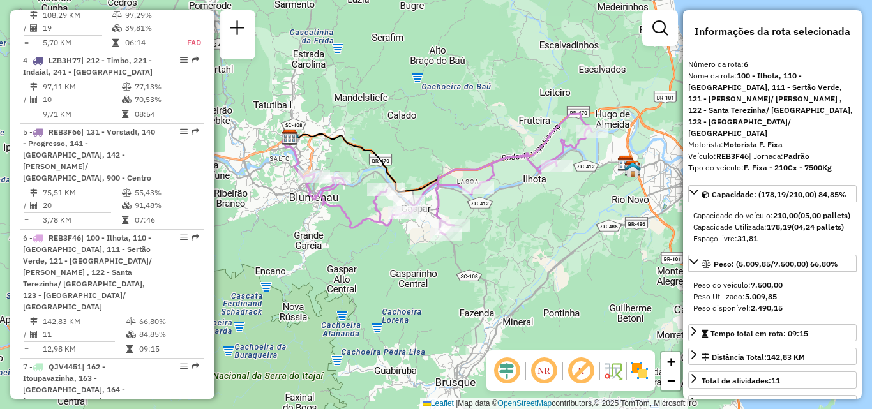
drag, startPoint x: 345, startPoint y: 210, endPoint x: 308, endPoint y: 210, distance: 37.0
click at [309, 210] on icon at bounding box center [448, 174] width 285 height 121
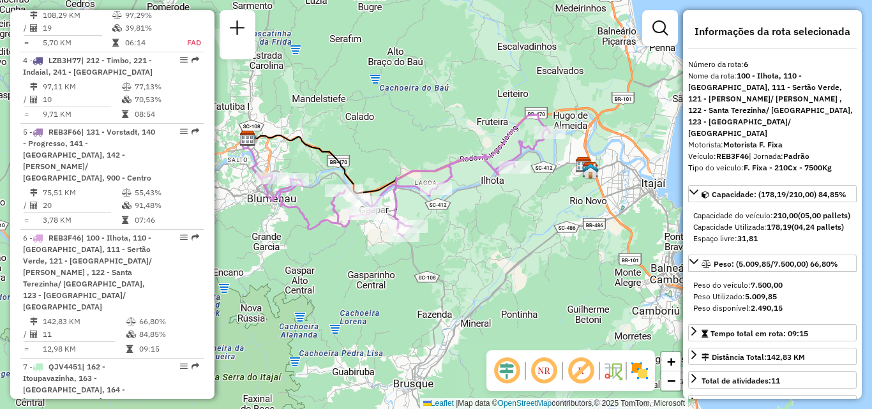
click at [532, 197] on div "Janela de atendimento Grade de atendimento Capacidade Transportadoras Veículos …" at bounding box center [436, 204] width 872 height 409
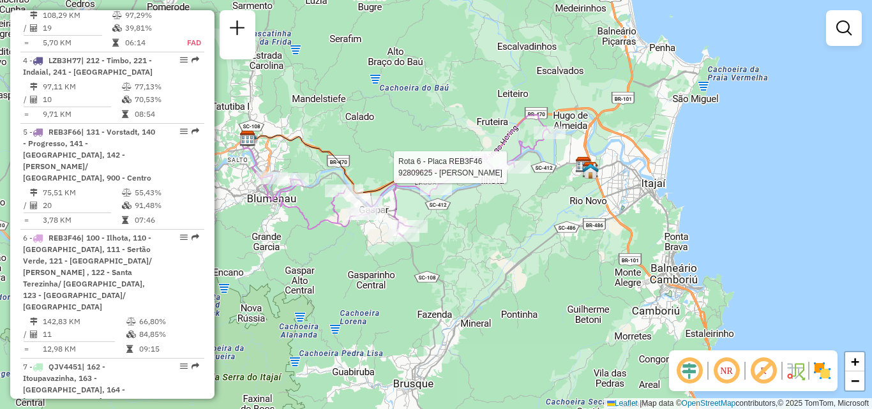
select select "**********"
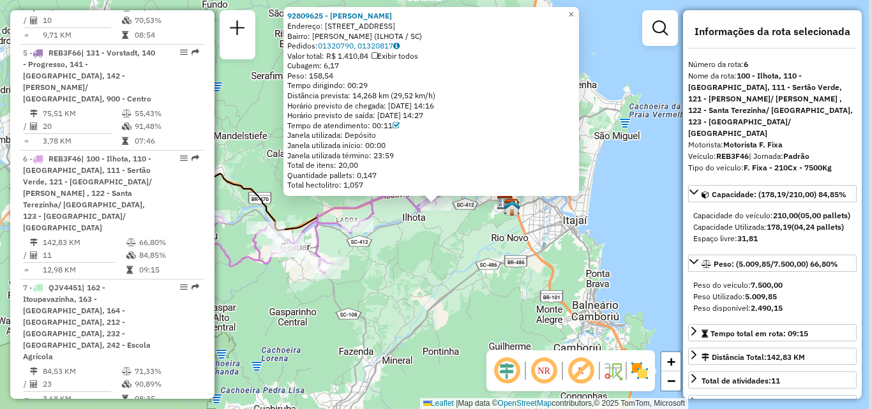
scroll to position [934, 0]
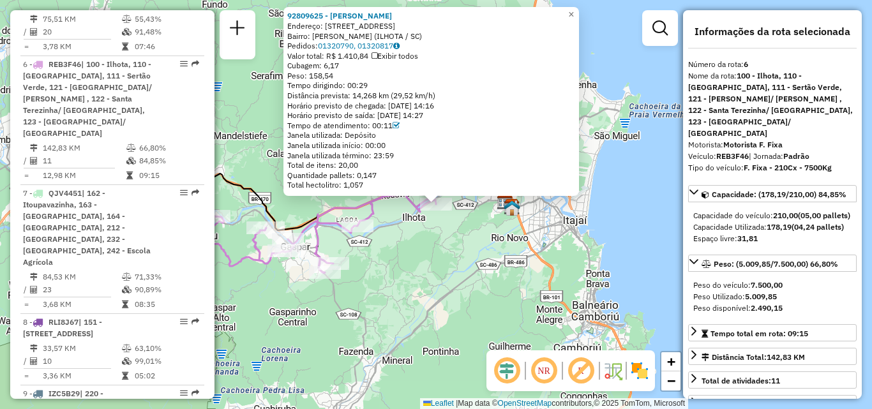
click at [485, 230] on div "92809625 - MERCADO COSTA Endereço: RUA BEIJA-FLOR 1 Bairro: LUIZ ALVES (ILHOTA …" at bounding box center [436, 204] width 872 height 409
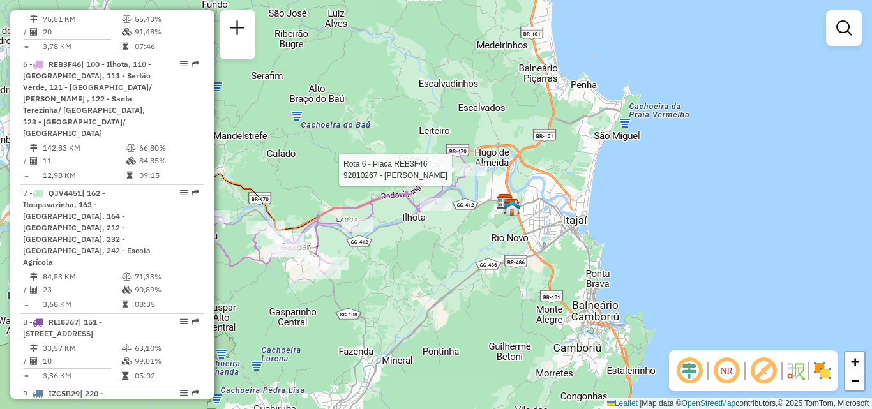
select select "**********"
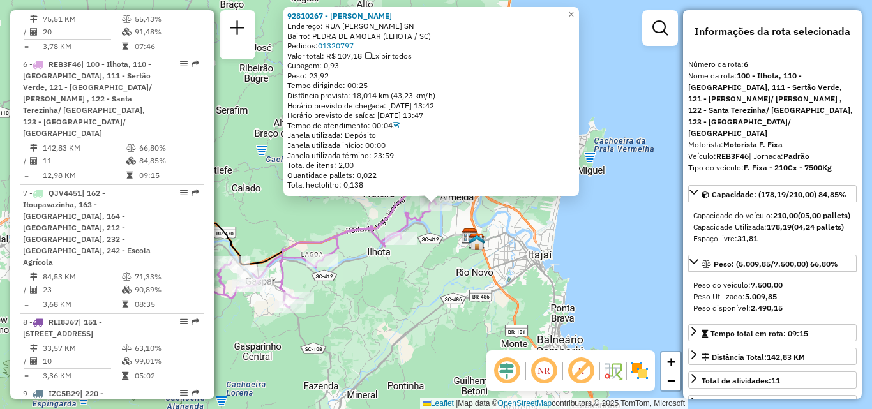
click at [431, 253] on div "92810267 - BARBEARIA BORGES Endereço: RUA JOSE GERALDINO BITTENCOURT SN Bairro:…" at bounding box center [436, 204] width 872 height 409
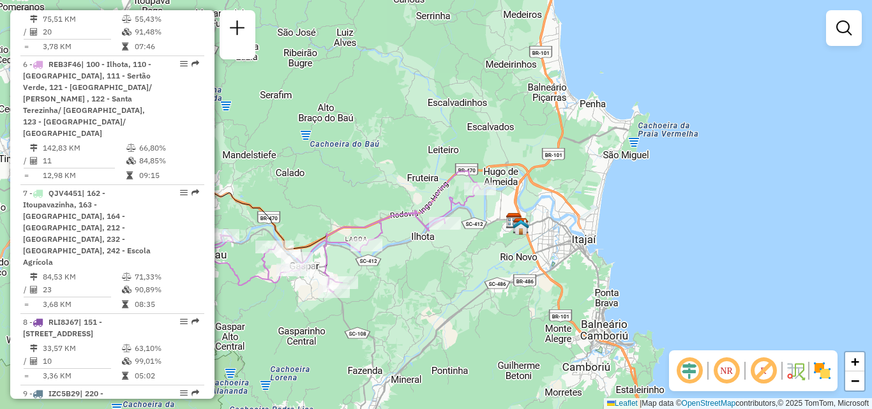
drag, startPoint x: 420, startPoint y: 273, endPoint x: 501, endPoint y: 256, distance: 82.3
click at [501, 256] on div "Janela de atendimento Grade de atendimento Capacidade Transportadoras Veículos …" at bounding box center [436, 204] width 872 height 409
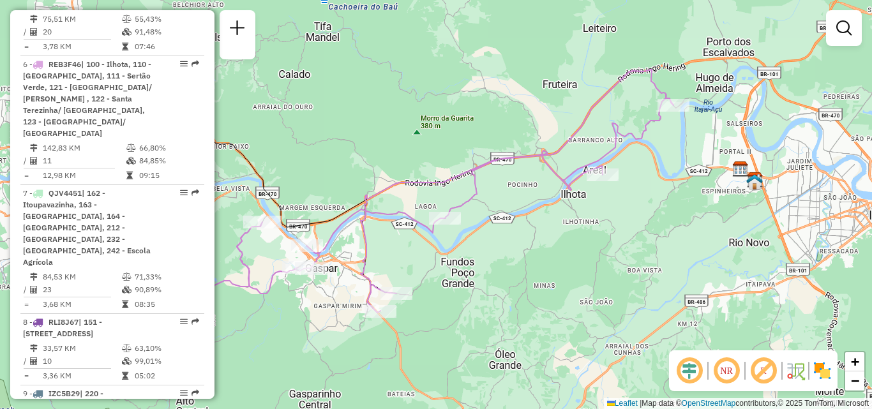
drag, startPoint x: 486, startPoint y: 245, endPoint x: 609, endPoint y: 223, distance: 125.2
click at [609, 223] on div "Janela de atendimento Grade de atendimento Capacidade Transportadoras Veículos …" at bounding box center [436, 204] width 872 height 409
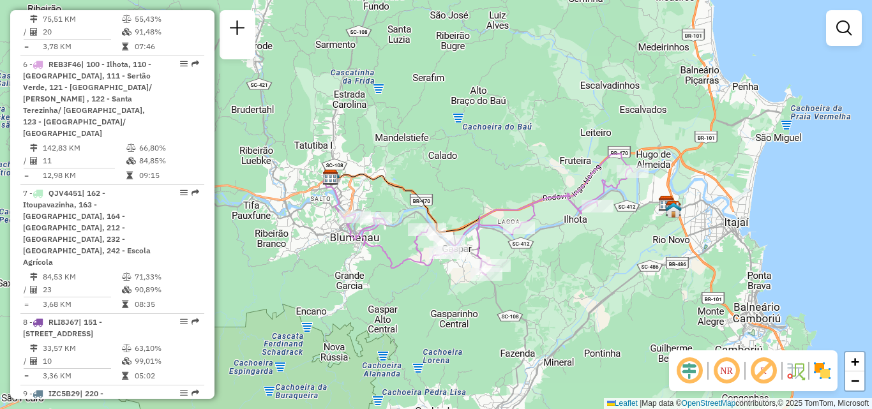
click at [431, 153] on div "Janela de atendimento Grade de atendimento Capacidade Transportadoras Veículos …" at bounding box center [436, 204] width 872 height 409
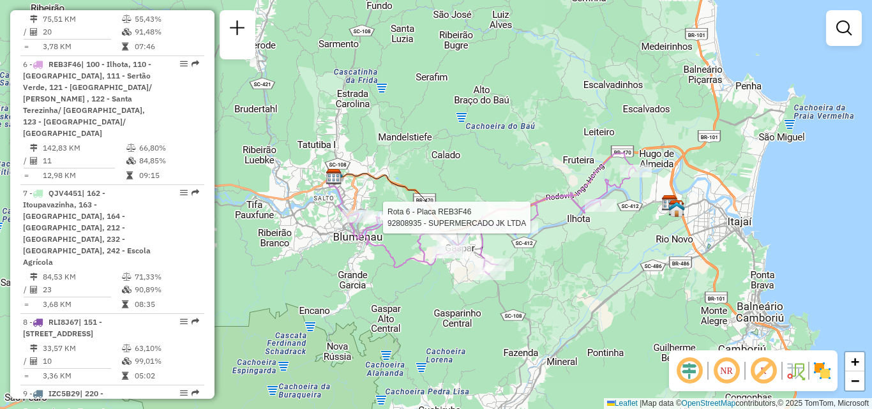
select select "**********"
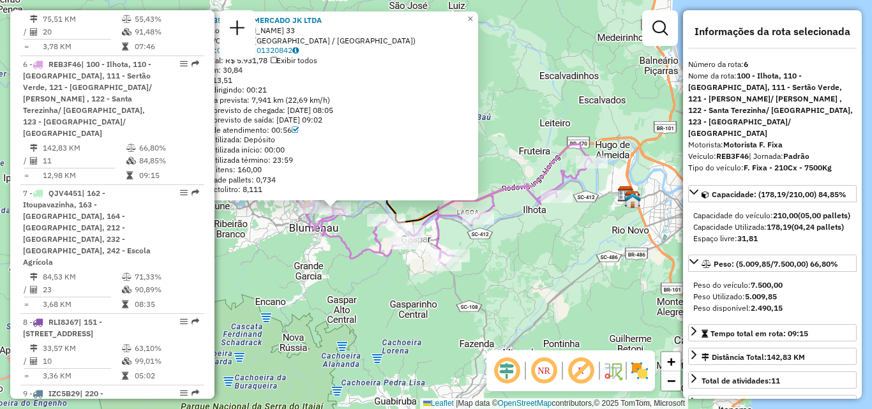
drag, startPoint x: 581, startPoint y: 257, endPoint x: 514, endPoint y: 257, distance: 67.0
click at [514, 257] on div "92808935 - SUPERMERCADO JK LTDA Endereço: ANTÔNIO TREIS 33 Bairro: VORSTADT (BL…" at bounding box center [436, 204] width 872 height 409
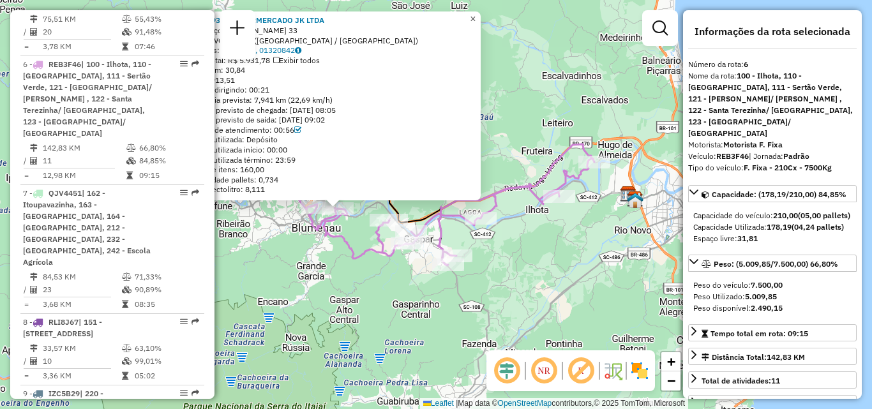
click at [476, 20] on span "×" at bounding box center [473, 18] width 6 height 11
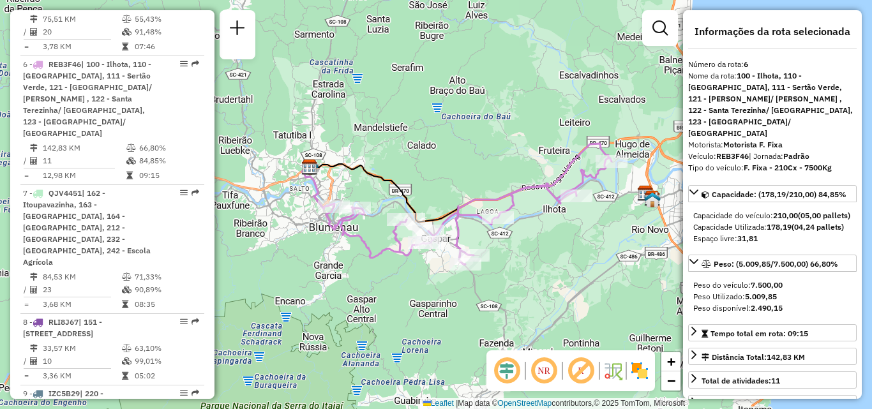
click at [568, 237] on div "Janela de atendimento Grade de atendimento Capacidade Transportadoras Veículos …" at bounding box center [436, 204] width 872 height 409
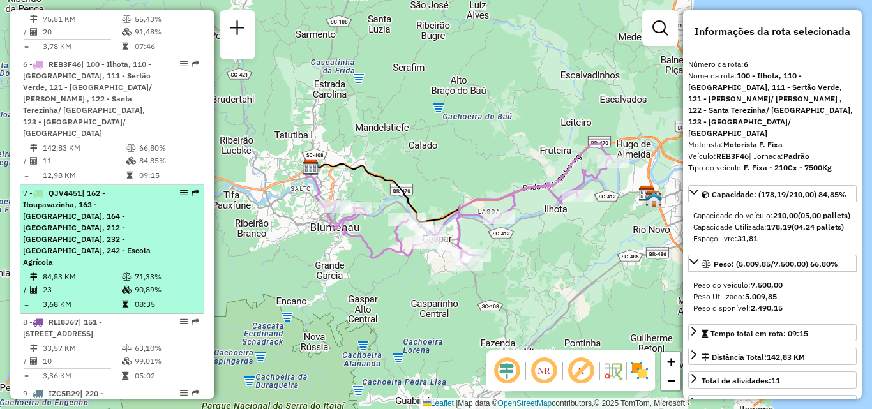
click at [53, 188] on span "| 162 - Itoupavazinha, 163 - [GEOGRAPHIC_DATA], 164 - [GEOGRAPHIC_DATA], 212 - …" at bounding box center [87, 227] width 128 height 79
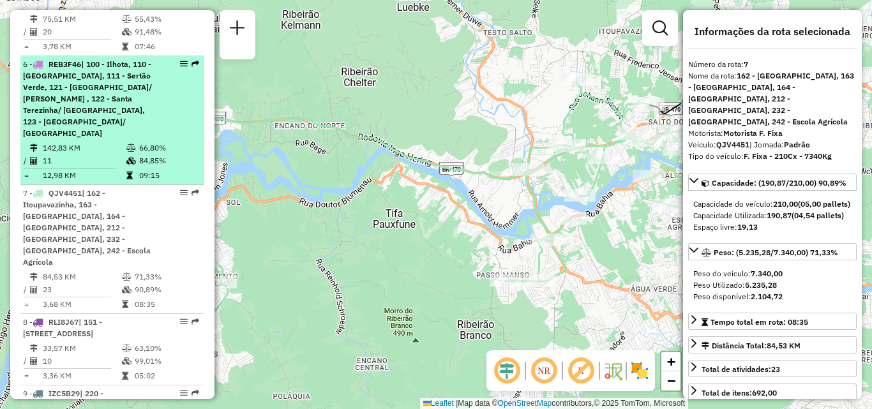
click at [64, 71] on li "6 - REB3F46 | 100 - Ilhota, 110 - Fruteira, 111 - Sertão Verde, 121 - Gasparzin…" at bounding box center [112, 120] width 184 height 129
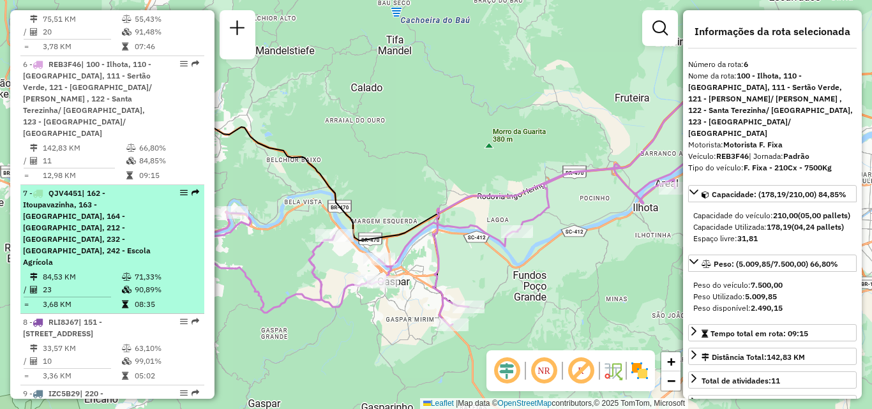
click at [87, 188] on span "| 162 - Itoupavazinha, 163 - [GEOGRAPHIC_DATA], 164 - [GEOGRAPHIC_DATA], 212 - …" at bounding box center [87, 227] width 128 height 79
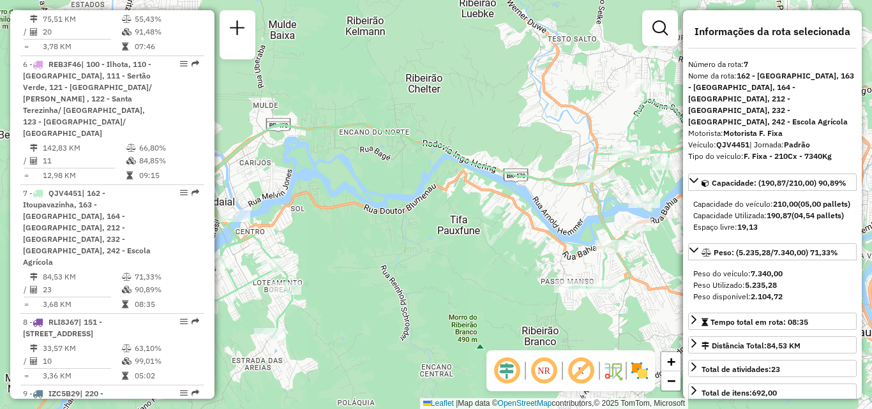
drag, startPoint x: 407, startPoint y: 232, endPoint x: 481, endPoint y: 239, distance: 75.1
click at [481, 239] on div "Janela de atendimento Grade de atendimento Capacidade Transportadoras Veículos …" at bounding box center [436, 204] width 872 height 409
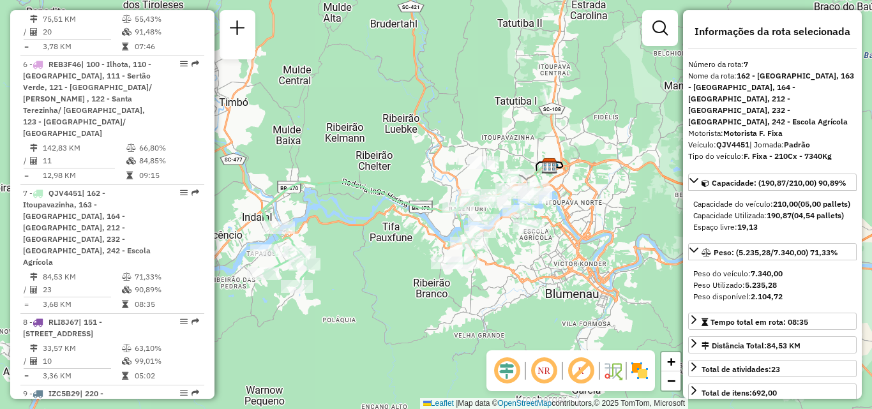
drag, startPoint x: 427, startPoint y: 240, endPoint x: 369, endPoint y: 239, distance: 58.1
click at [369, 239] on div "Janela de atendimento Grade de atendimento Capacidade Transportadoras Veículos …" at bounding box center [436, 204] width 872 height 409
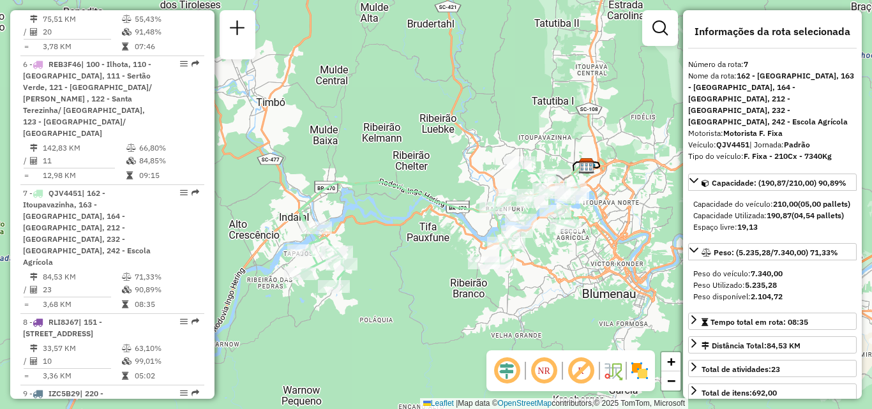
drag, startPoint x: 393, startPoint y: 244, endPoint x: 430, endPoint y: 244, distance: 37.0
click at [430, 244] on div "Janela de atendimento Grade de atendimento Capacidade Transportadoras Veículos …" at bounding box center [436, 204] width 872 height 409
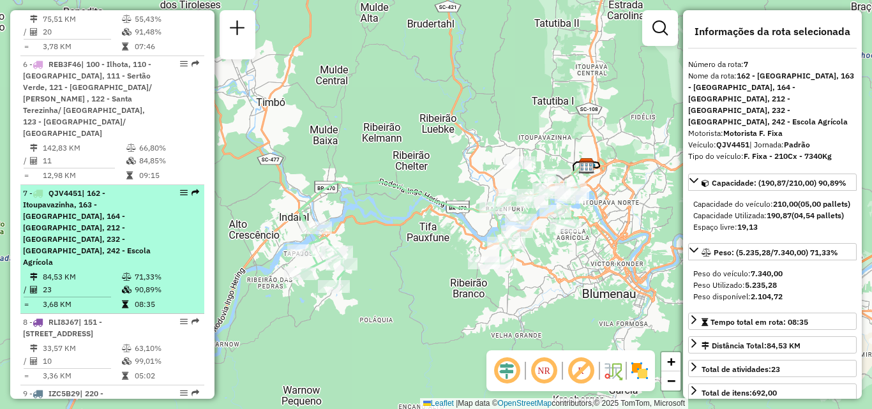
scroll to position [998, 0]
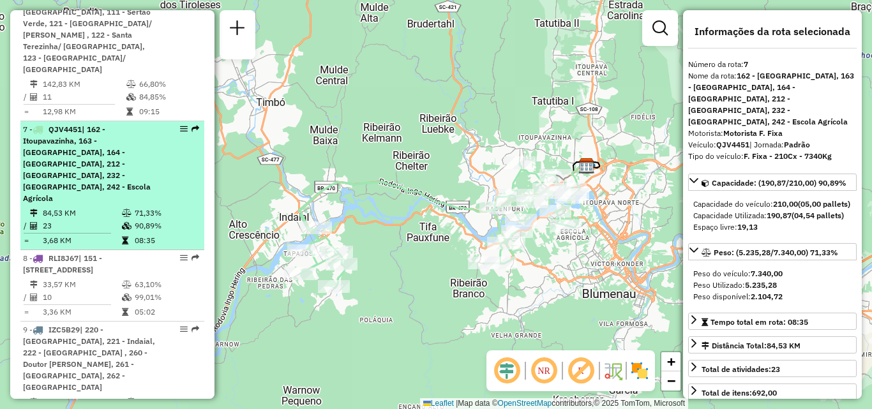
click at [63, 125] on span "| 162 - Itoupavazinha, 163 - [GEOGRAPHIC_DATA], 164 - [GEOGRAPHIC_DATA], 212 - …" at bounding box center [87, 164] width 128 height 79
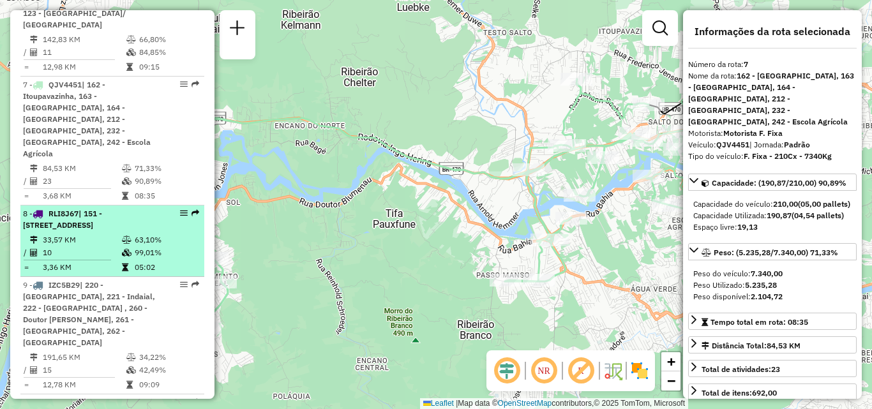
scroll to position [1062, 0]
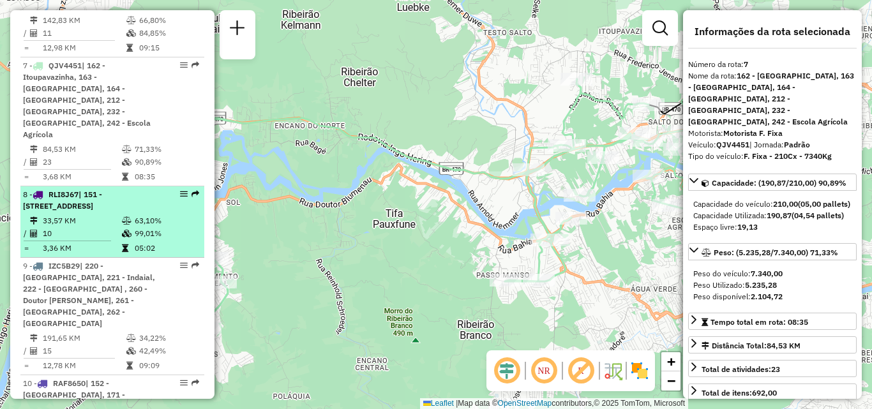
click at [63, 190] on span "| 151 - [STREET_ADDRESS]" at bounding box center [62, 200] width 79 height 21
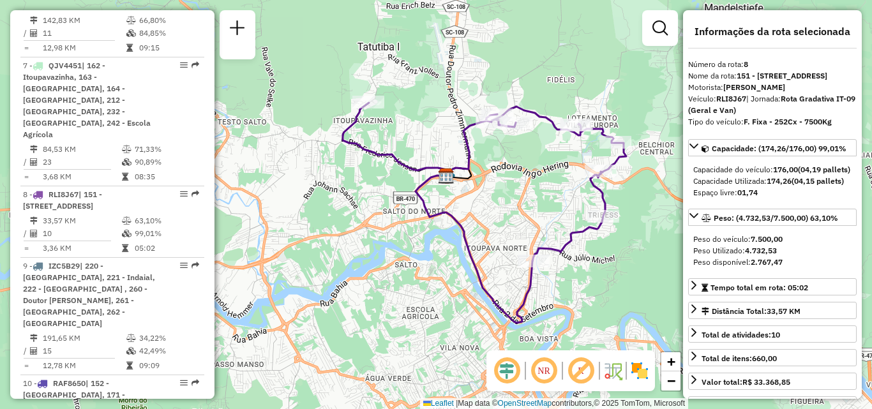
drag, startPoint x: 321, startPoint y: 204, endPoint x: 369, endPoint y: 213, distance: 49.2
click at [369, 213] on div "Janela de atendimento Grade de atendimento Capacidade Transportadoras Veículos …" at bounding box center [436, 204] width 872 height 409
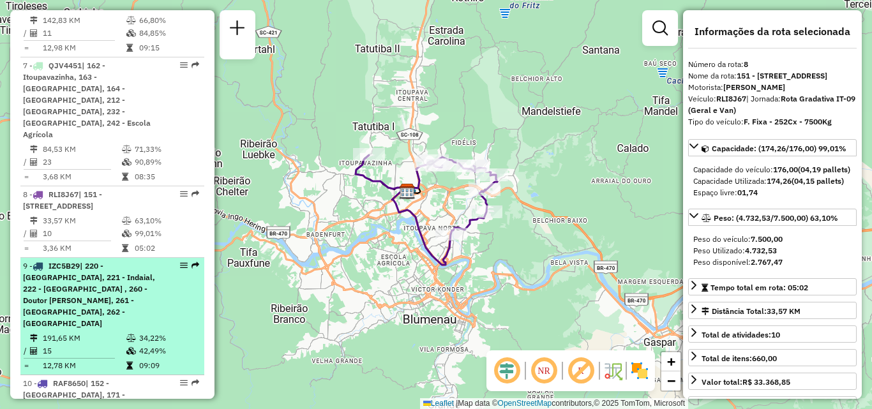
click at [79, 261] on span "| 220 - [GEOGRAPHIC_DATA], 221 - Indaial, 222 - [GEOGRAPHIC_DATA] , 260 - Douto…" at bounding box center [89, 294] width 132 height 67
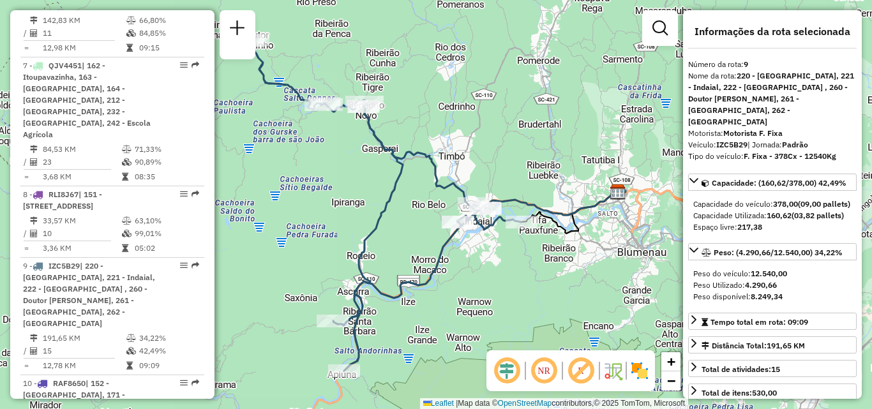
click at [311, 197] on div "Janela de atendimento Grade de atendimento Capacidade Transportadoras Veículos …" at bounding box center [436, 204] width 872 height 409
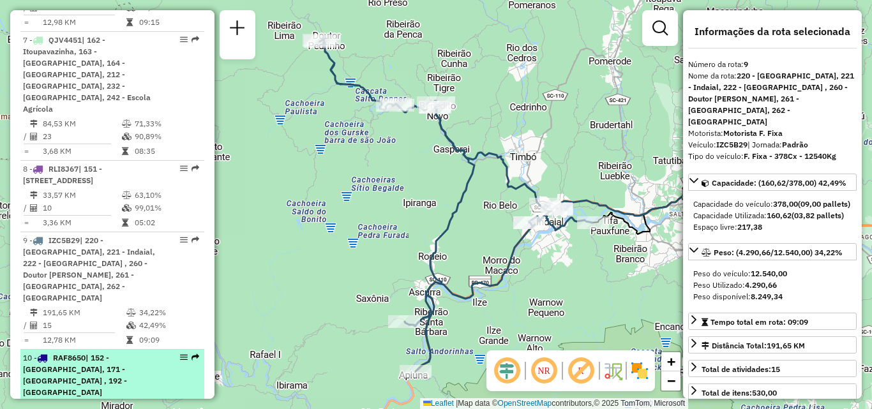
scroll to position [1126, 0]
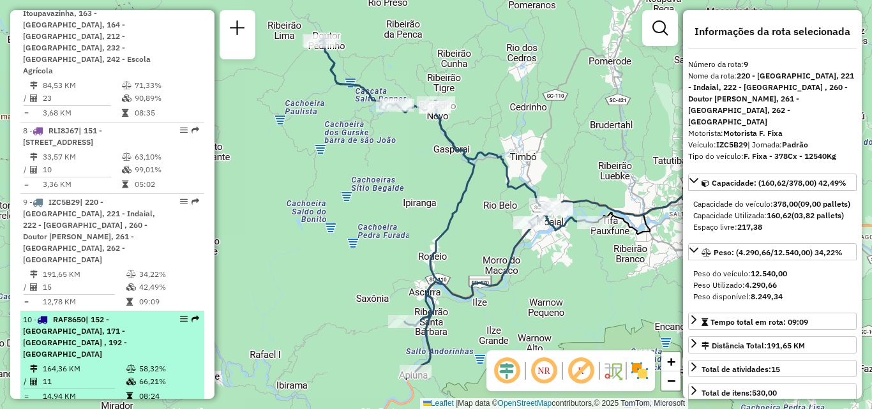
click at [84, 315] on span "| 152 - [GEOGRAPHIC_DATA], 171 - [GEOGRAPHIC_DATA] , 192 - [GEOGRAPHIC_DATA]" at bounding box center [75, 337] width 104 height 44
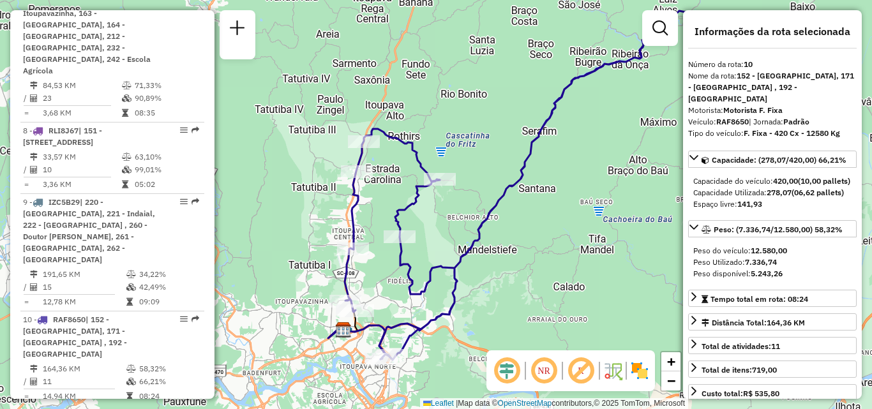
drag, startPoint x: 378, startPoint y: 192, endPoint x: 492, endPoint y: 173, distance: 115.1
click at [492, 173] on div "Janela de atendimento Grade de atendimento Capacidade Transportadoras Veículos …" at bounding box center [436, 204] width 872 height 409
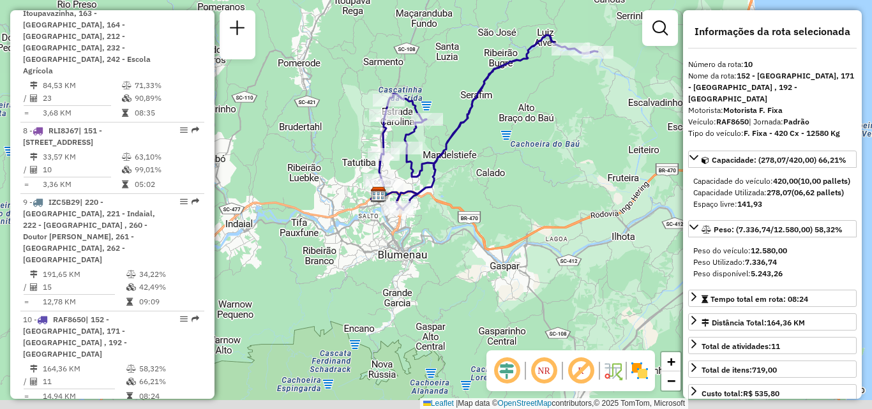
click at [520, 150] on div "Janela de atendimento Grade de atendimento Capacidade Transportadoras Veículos …" at bounding box center [436, 204] width 872 height 409
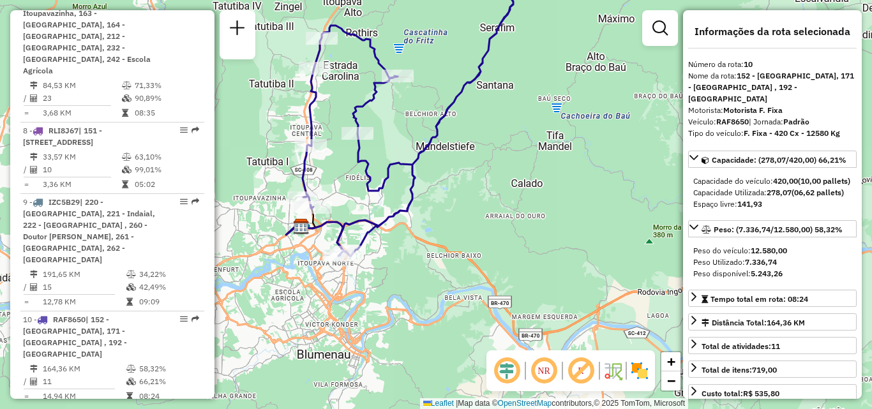
drag, startPoint x: 478, startPoint y: 156, endPoint x: 511, endPoint y: 156, distance: 33.2
click at [511, 156] on div "Janela de atendimento Grade de atendimento Capacidade Transportadoras Veículos …" at bounding box center [436, 204] width 872 height 409
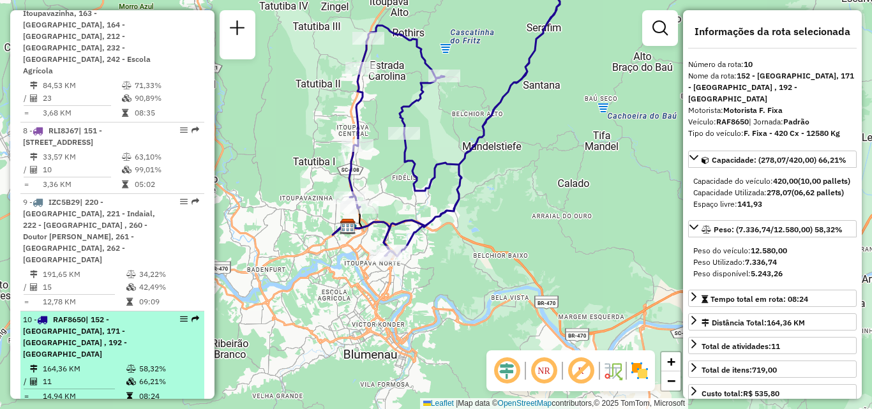
click at [54, 312] on li "10 - RAF8650 | 152 - Itoupava norte, 171 - Belchior alto , 192 - Itoupava Centr…" at bounding box center [112, 359] width 184 height 94
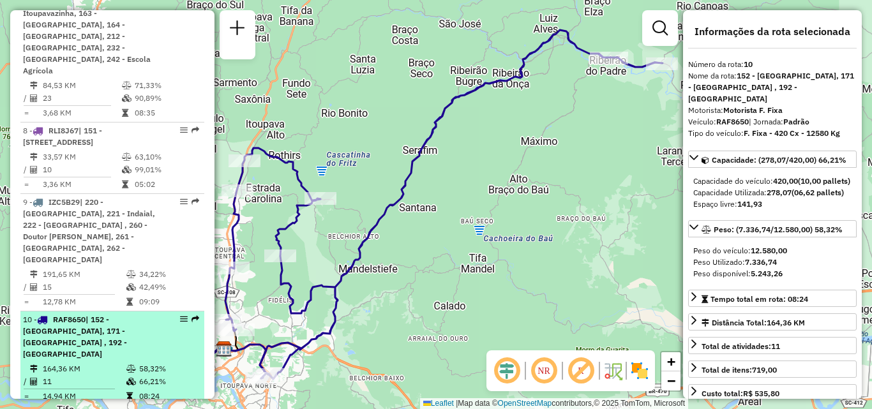
scroll to position [1134, 0]
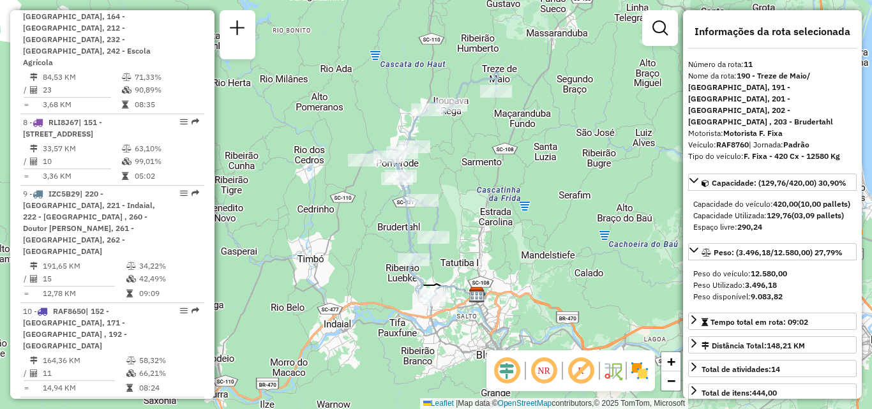
drag, startPoint x: 325, startPoint y: 223, endPoint x: 317, endPoint y: 213, distance: 12.8
click at [317, 213] on div "Janela de atendimento Grade de atendimento Capacidade Transportadoras Veículos …" at bounding box center [436, 204] width 872 height 409
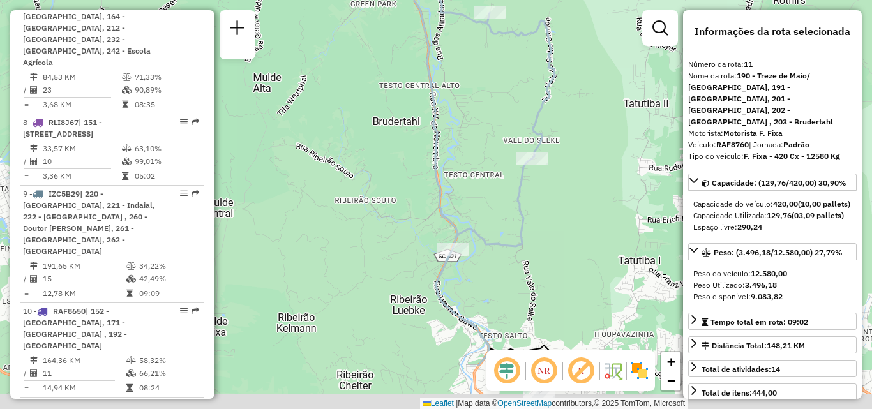
drag, startPoint x: 368, startPoint y: 231, endPoint x: 294, endPoint y: 147, distance: 111.7
click at [298, 151] on div "Janela de atendimento Grade de atendimento Capacidade Transportadoras Veículos …" at bounding box center [436, 204] width 872 height 409
click at [280, 118] on div "Janela de atendimento Grade de atendimento Capacidade Transportadoras Veículos …" at bounding box center [436, 204] width 872 height 409
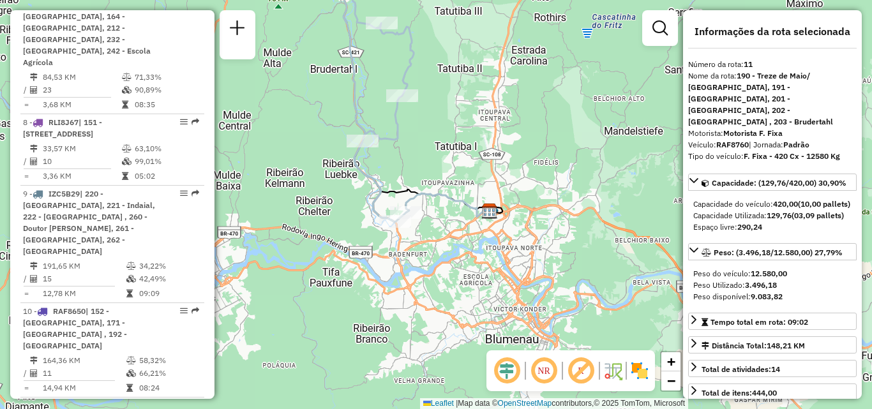
drag, startPoint x: 328, startPoint y: 167, endPoint x: 337, endPoint y: 215, distance: 48.7
click at [338, 215] on div "Janela de atendimento Grade de atendimento Capacidade Transportadoras Veículos …" at bounding box center [436, 204] width 872 height 409
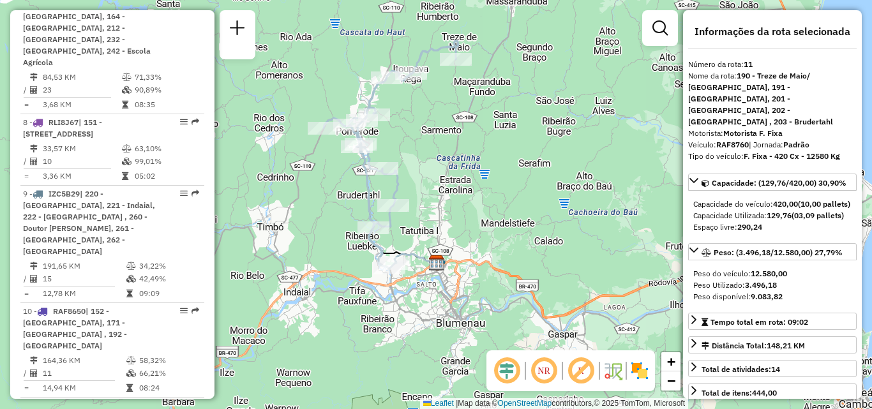
drag, startPoint x: 318, startPoint y: 196, endPoint x: 338, endPoint y: 228, distance: 37.9
click at [338, 228] on div "Janela de atendimento Grade de atendimento Capacidade Transportadoras Veículos …" at bounding box center [436, 204] width 872 height 409
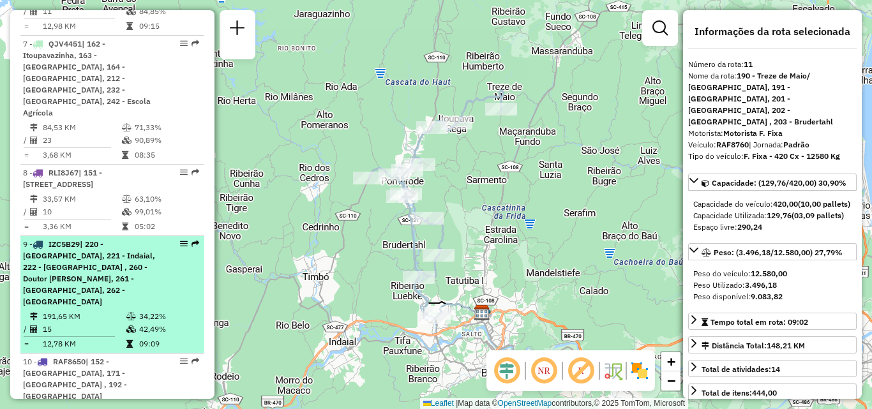
scroll to position [1070, 0]
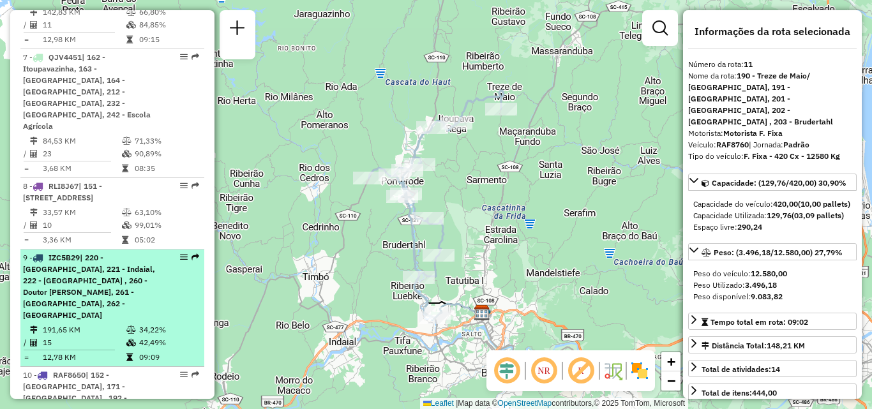
click at [89, 250] on li "9 - IZC5B29 | 220 - Encano do norte, 221 - Indaial, 222 - Tapajós , 260 - Douto…" at bounding box center [112, 308] width 184 height 117
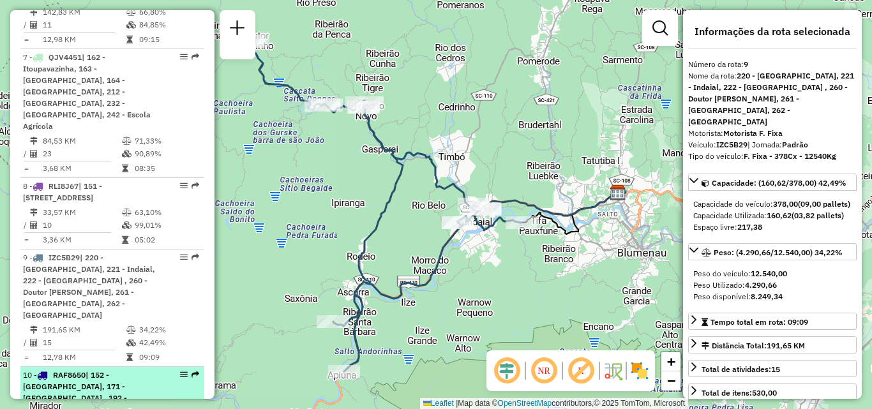
click at [64, 370] on span "| 152 - [GEOGRAPHIC_DATA], 171 - [GEOGRAPHIC_DATA] , 192 - [GEOGRAPHIC_DATA]" at bounding box center [75, 392] width 104 height 44
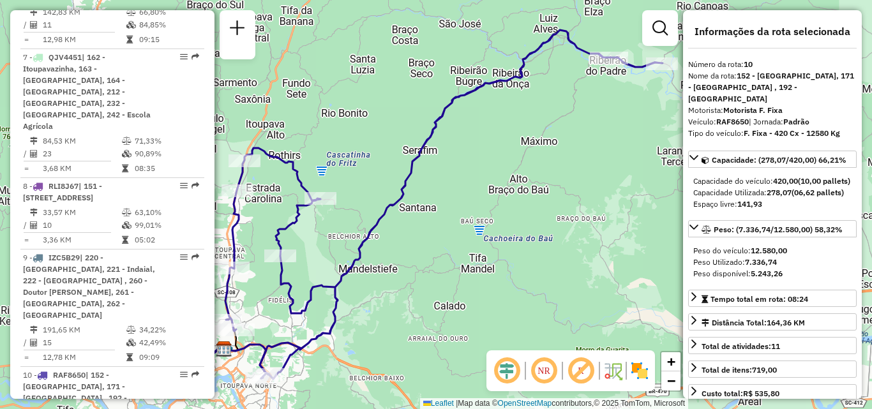
drag, startPoint x: 443, startPoint y: 252, endPoint x: 383, endPoint y: 208, distance: 74.5
click at [379, 213] on div "Janela de atendimento Grade de atendimento Capacidade Transportadoras Veículos …" at bounding box center [436, 204] width 872 height 409
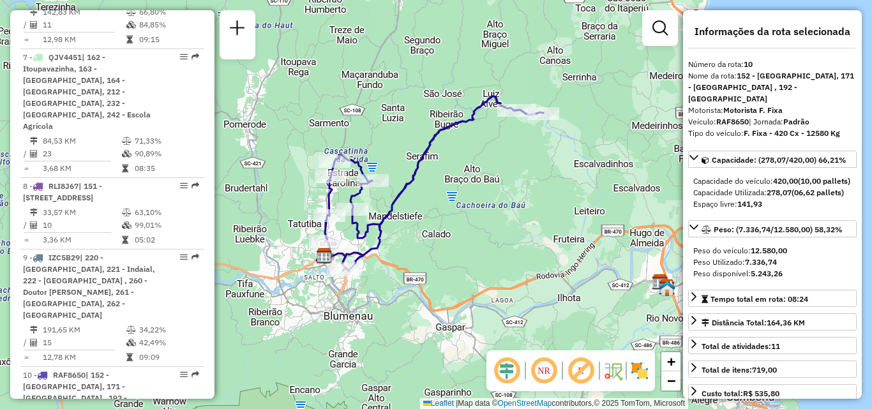
drag, startPoint x: 472, startPoint y: 205, endPoint x: 496, endPoint y: 220, distance: 28.4
click at [496, 220] on div "Janela de atendimento Grade de atendimento Capacidade Transportadoras Veículos …" at bounding box center [436, 204] width 872 height 409
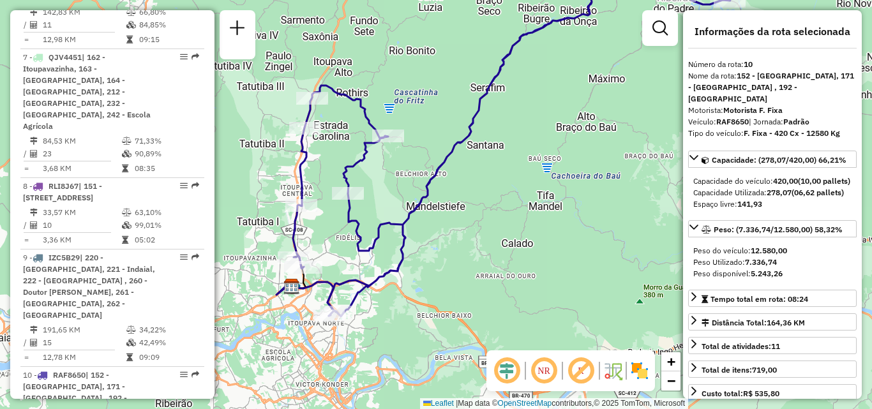
click at [466, 246] on div "Janela de atendimento Grade de atendimento Capacidade Transportadoras Veículos …" at bounding box center [436, 204] width 872 height 409
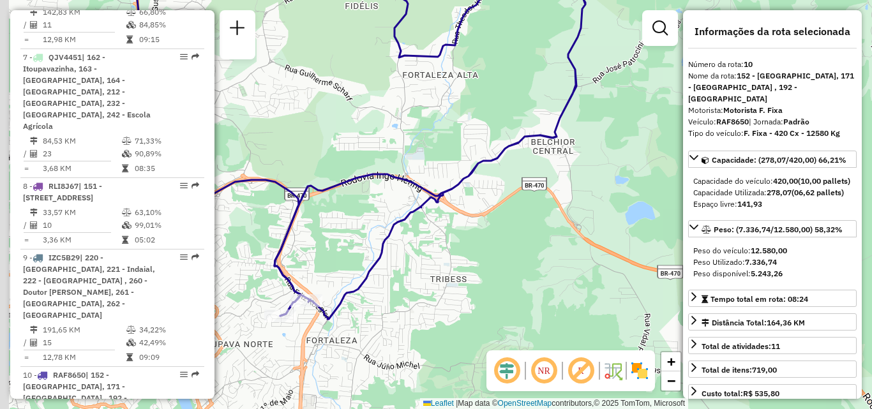
drag, startPoint x: 396, startPoint y: 308, endPoint x: 496, endPoint y: 306, distance: 100.3
click at [496, 306] on div "Janela de atendimento Grade de atendimento Capacidade Transportadoras Veículos …" at bounding box center [436, 204] width 872 height 409
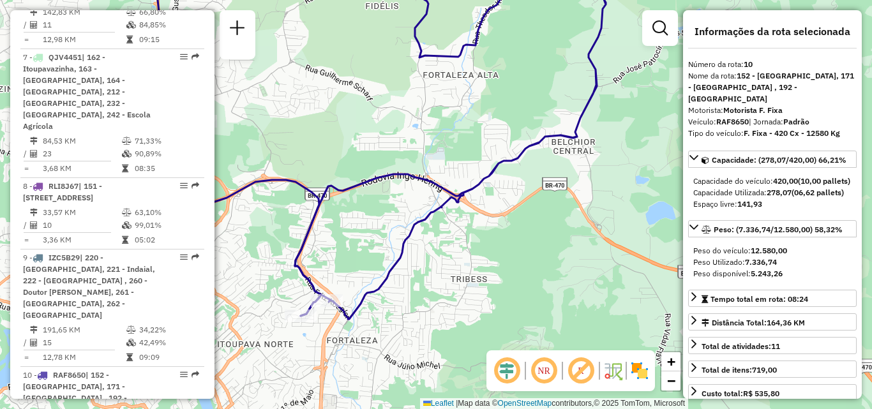
drag, startPoint x: 453, startPoint y: 305, endPoint x: 518, endPoint y: 305, distance: 65.1
click at [518, 305] on div "Janela de atendimento Grade de atendimento Capacidade Transportadoras Veículos …" at bounding box center [436, 204] width 872 height 409
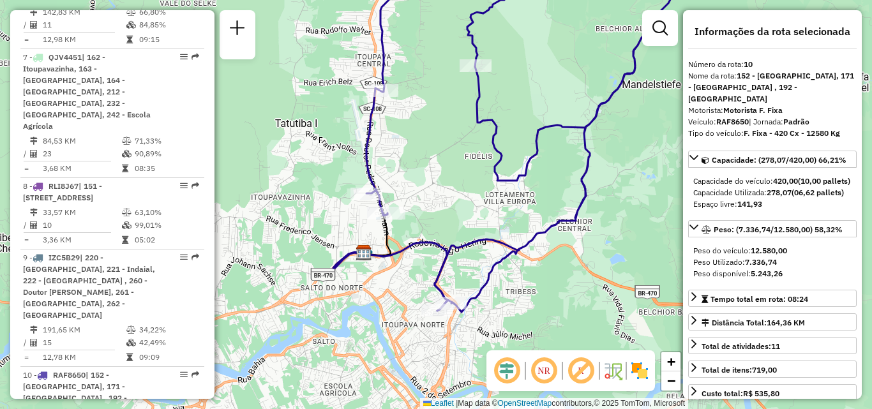
drag, startPoint x: 330, startPoint y: 253, endPoint x: 342, endPoint y: 292, distance: 41.2
click at [341, 292] on div "Janela de atendimento Grade de atendimento Capacidade Transportadoras Veículos …" at bounding box center [436, 204] width 872 height 409
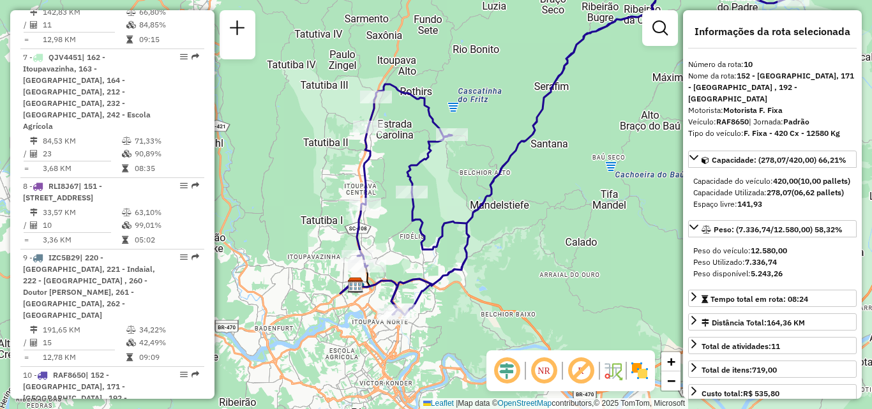
click at [495, 282] on div "Janela de atendimento Grade de atendimento Capacidade Transportadoras Veículos …" at bounding box center [436, 204] width 872 height 409
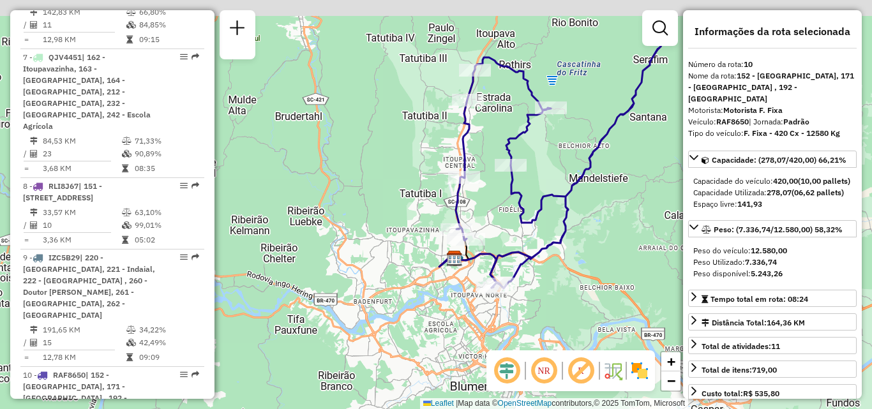
drag, startPoint x: 554, startPoint y: 232, endPoint x: 554, endPoint y: 296, distance: 63.9
click at [554, 296] on div "Janela de atendimento Grade de atendimento Capacidade Transportadoras Veículos …" at bounding box center [436, 204] width 872 height 409
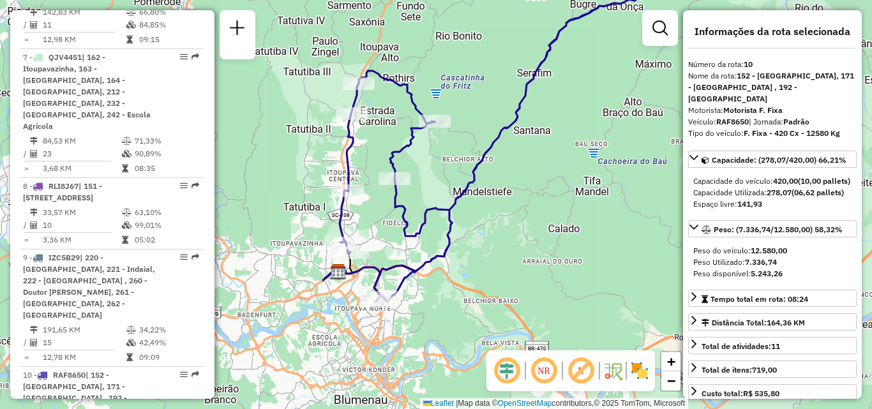
drag, startPoint x: 577, startPoint y: 268, endPoint x: 448, endPoint y: 249, distance: 130.3
click at [451, 257] on div "Janela de atendimento Grade de atendimento Capacidade Transportadoras Veículos …" at bounding box center [436, 204] width 872 height 409
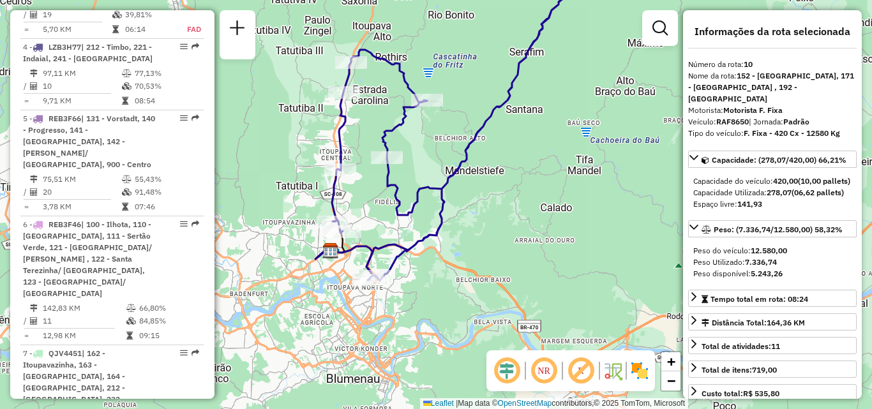
scroll to position [751, 0]
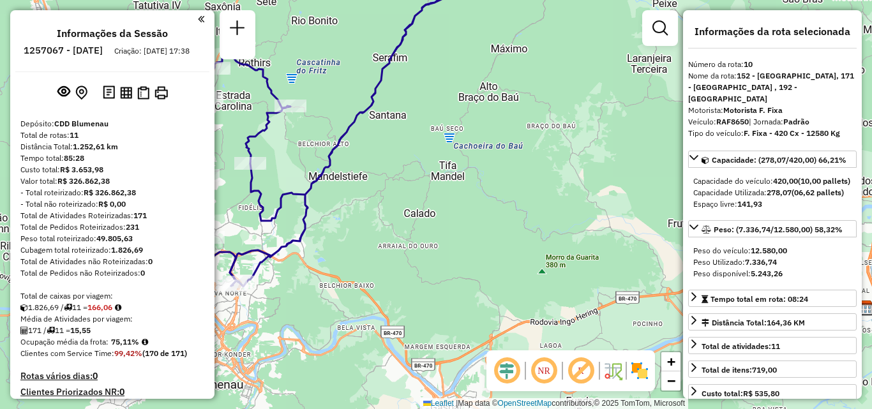
select select "**********"
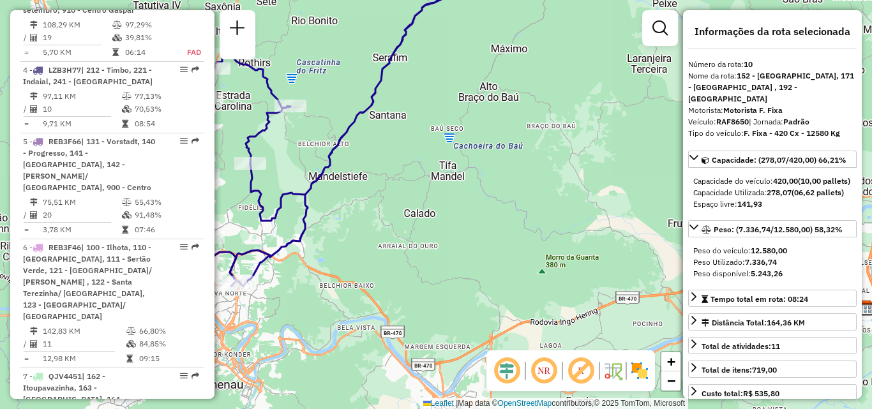
drag, startPoint x: 395, startPoint y: 224, endPoint x: 321, endPoint y: 209, distance: 75.5
click at [321, 209] on div "Janela de atendimento Grade de atendimento Capacidade Transportadoras Veículos …" at bounding box center [436, 204] width 872 height 409
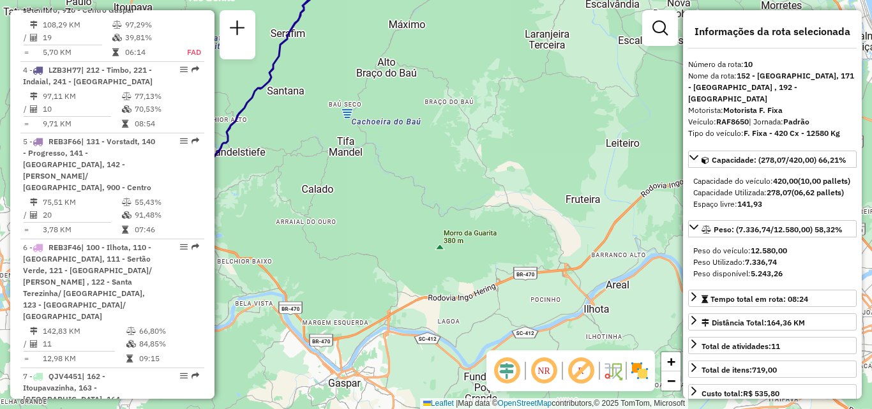
click at [641, 371] on img at bounding box center [640, 371] width 20 height 20
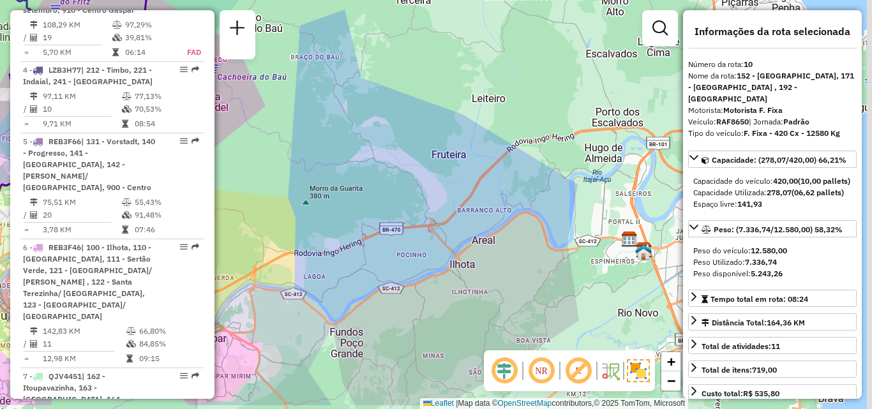
drag, startPoint x: 434, startPoint y: 240, endPoint x: 394, endPoint y: 204, distance: 53.8
click at [407, 215] on div "Janela de atendimento Grade de atendimento Capacidade Transportadoras Veículos …" at bounding box center [436, 204] width 872 height 409
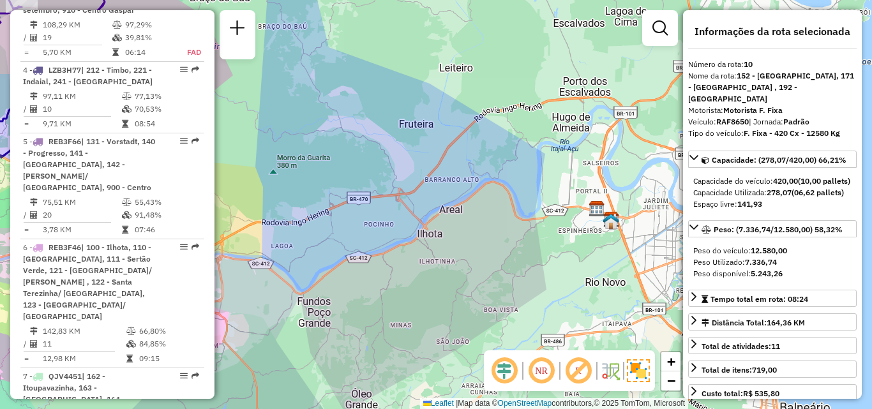
drag, startPoint x: 443, startPoint y: 183, endPoint x: 497, endPoint y: 125, distance: 79.1
click at [495, 126] on div "Janela de atendimento Grade de atendimento Capacidade Transportadoras Veículos …" at bounding box center [436, 204] width 872 height 409
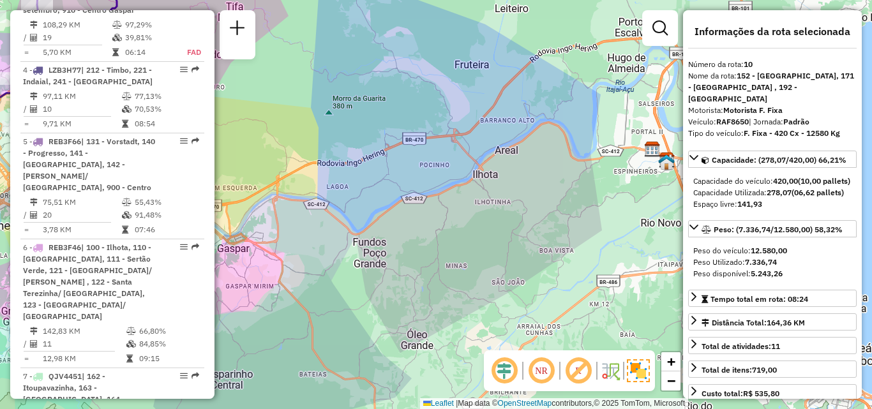
drag, startPoint x: 472, startPoint y: 176, endPoint x: 499, endPoint y: 170, distance: 26.8
click at [495, 171] on div "Janela de atendimento Grade de atendimento Capacidade Transportadoras Veículos …" at bounding box center [436, 204] width 872 height 409
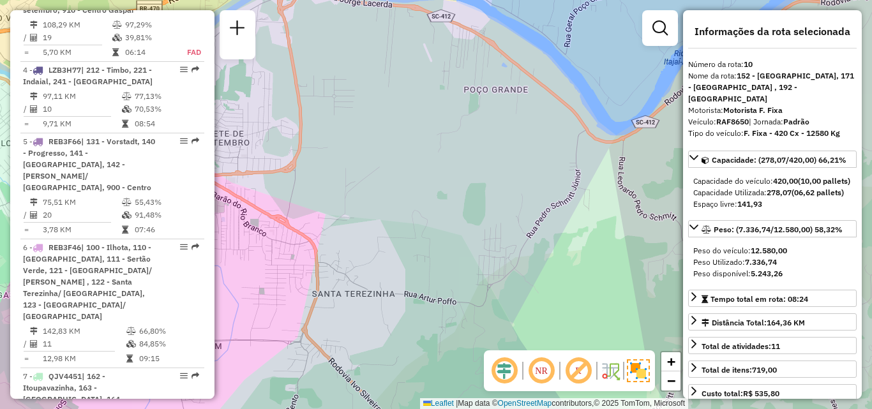
click at [384, 188] on div "Janela de atendimento Grade de atendimento Capacidade Transportadoras Veículos …" at bounding box center [436, 204] width 872 height 409
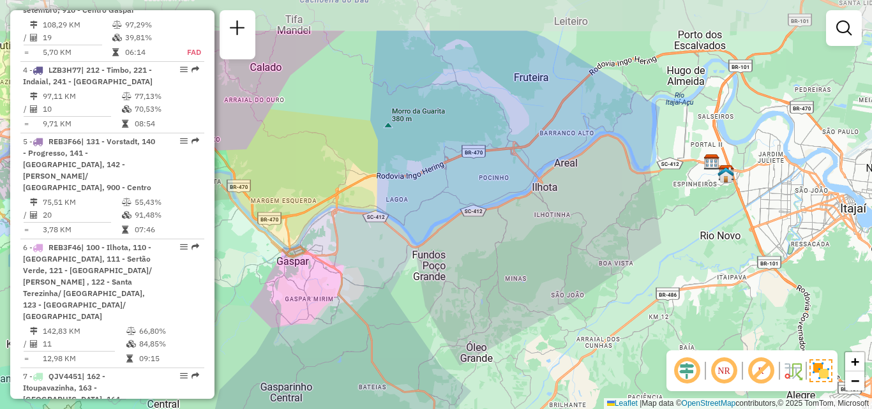
drag, startPoint x: 403, startPoint y: 206, endPoint x: 378, endPoint y: 278, distance: 75.7
click at [378, 278] on div "Janela de atendimento Grade de atendimento Capacidade Transportadoras Veículos …" at bounding box center [436, 204] width 872 height 409
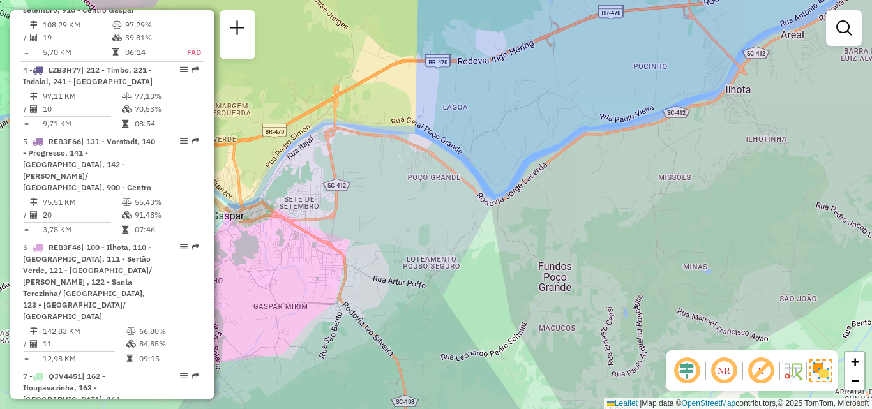
drag, startPoint x: 361, startPoint y: 255, endPoint x: 409, endPoint y: 212, distance: 64.2
click at [408, 214] on div "Janela de atendimento Grade de atendimento Capacidade Transportadoras Veículos …" at bounding box center [436, 204] width 872 height 409
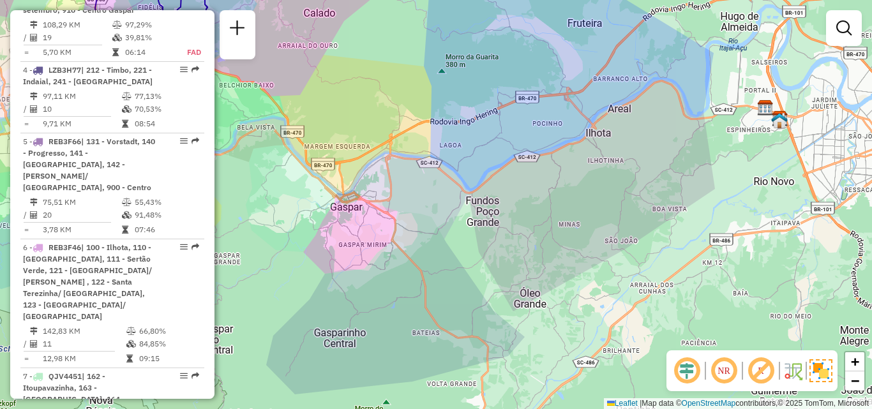
drag, startPoint x: 431, startPoint y: 146, endPoint x: 449, endPoint y: 143, distance: 18.2
click at [444, 143] on div "Janela de atendimento Grade de atendimento Capacidade Transportadoras Veículos …" at bounding box center [436, 204] width 872 height 409
